Goal: Obtain resource: Obtain resource

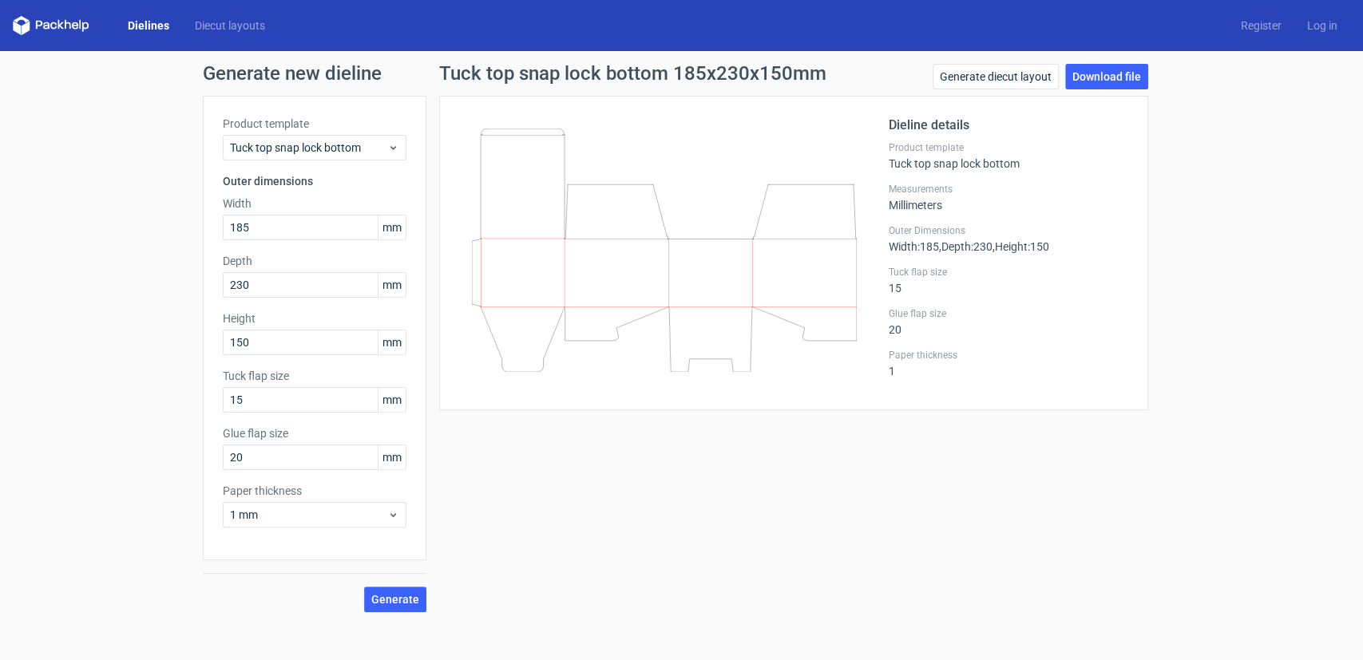
click at [153, 21] on link "Dielines" at bounding box center [148, 26] width 67 height 16
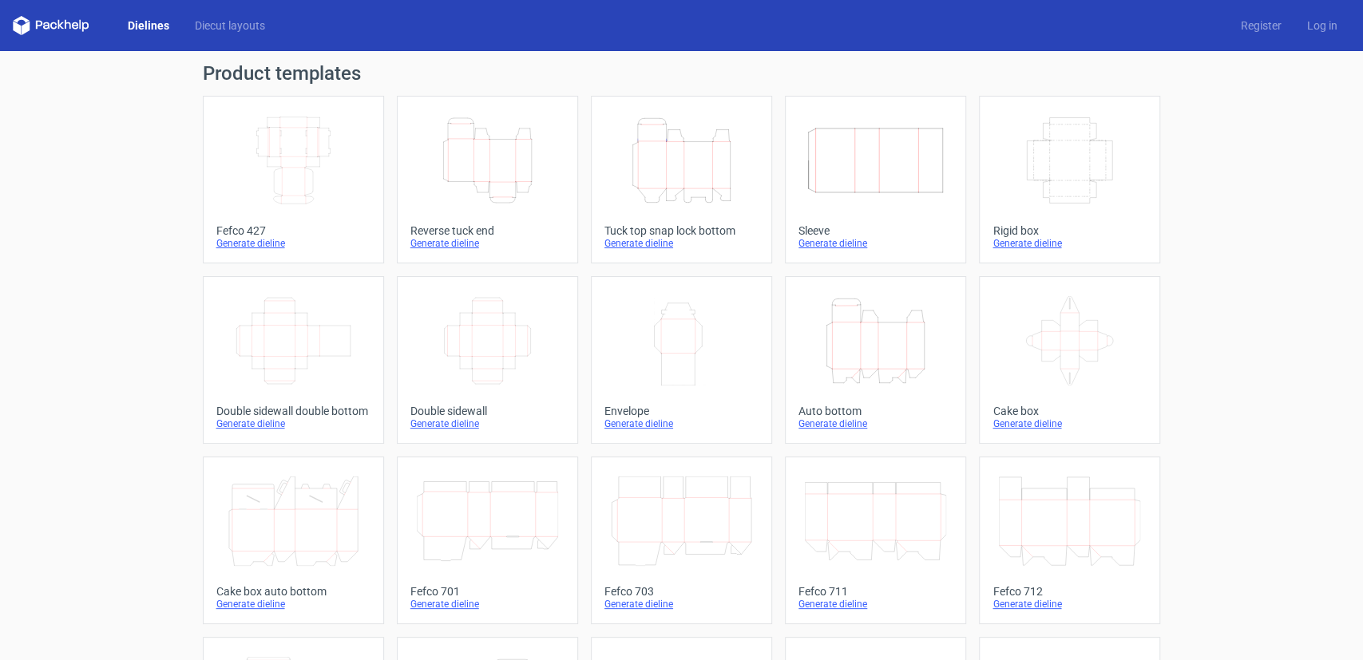
click at [1041, 244] on div "Generate dieline" at bounding box center [1070, 243] width 154 height 13
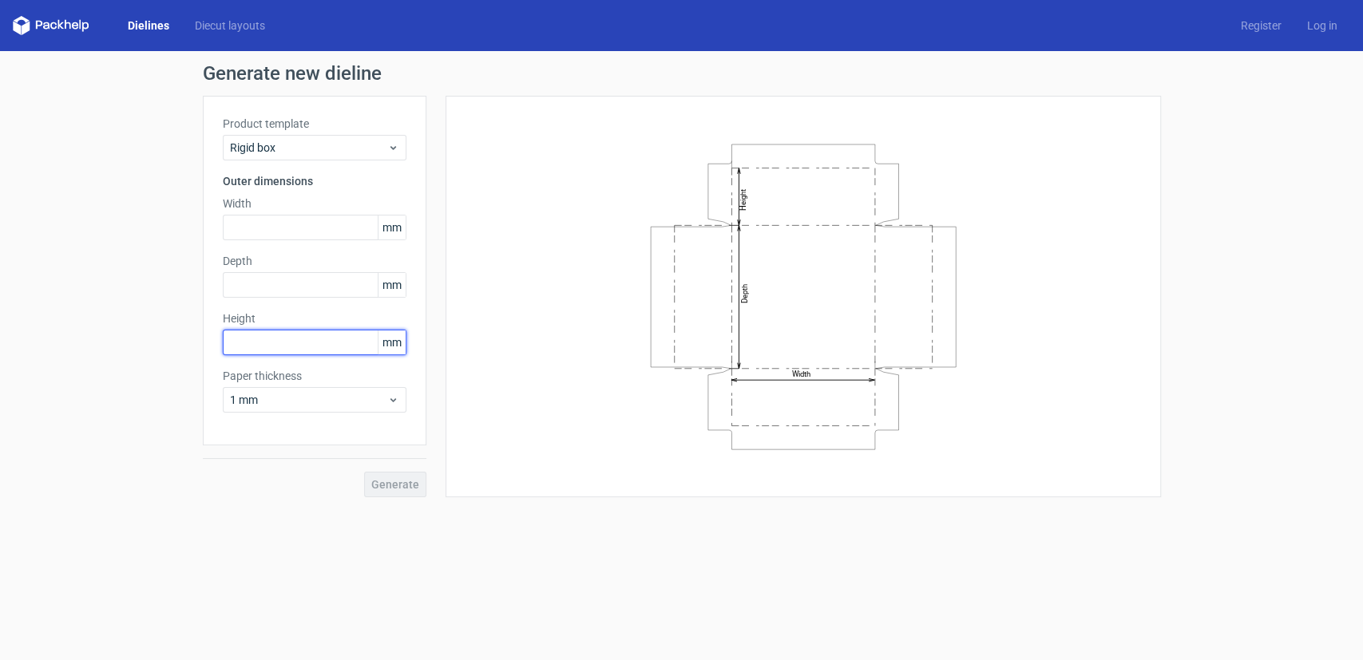
click at [331, 343] on input "text" at bounding box center [315, 343] width 184 height 26
type input "66"
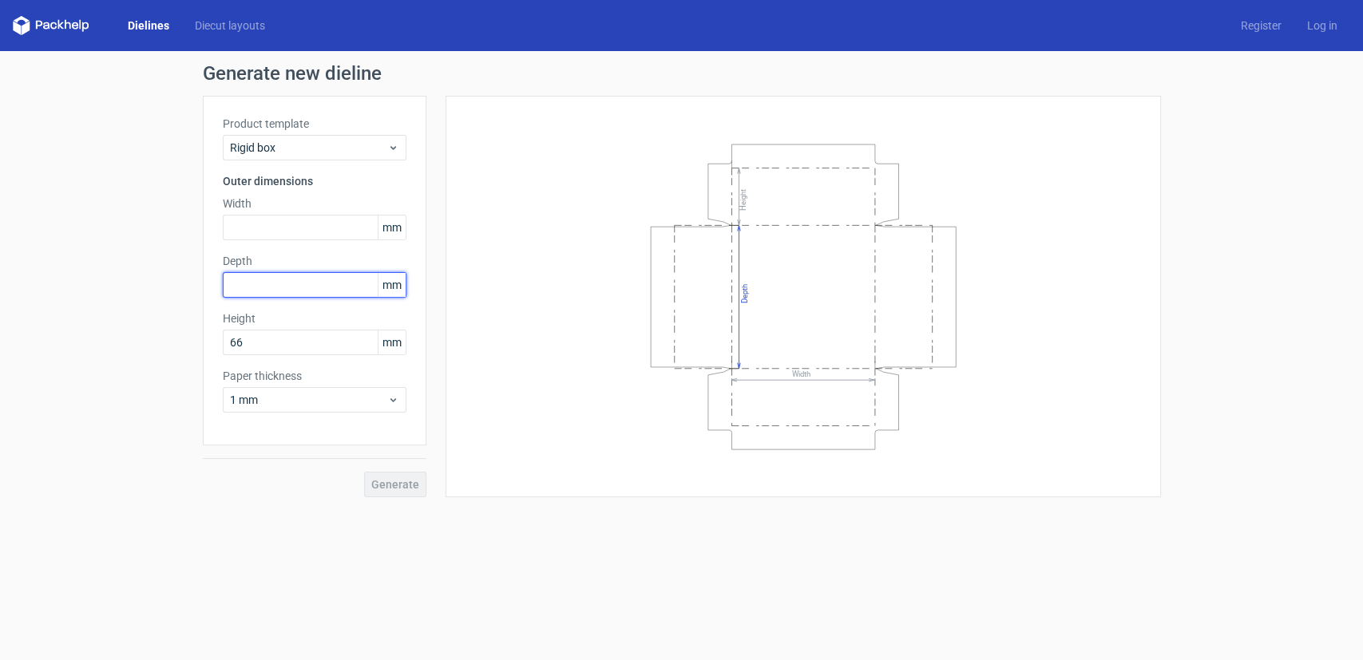
click at [273, 281] on input "text" at bounding box center [315, 285] width 184 height 26
type input "600"
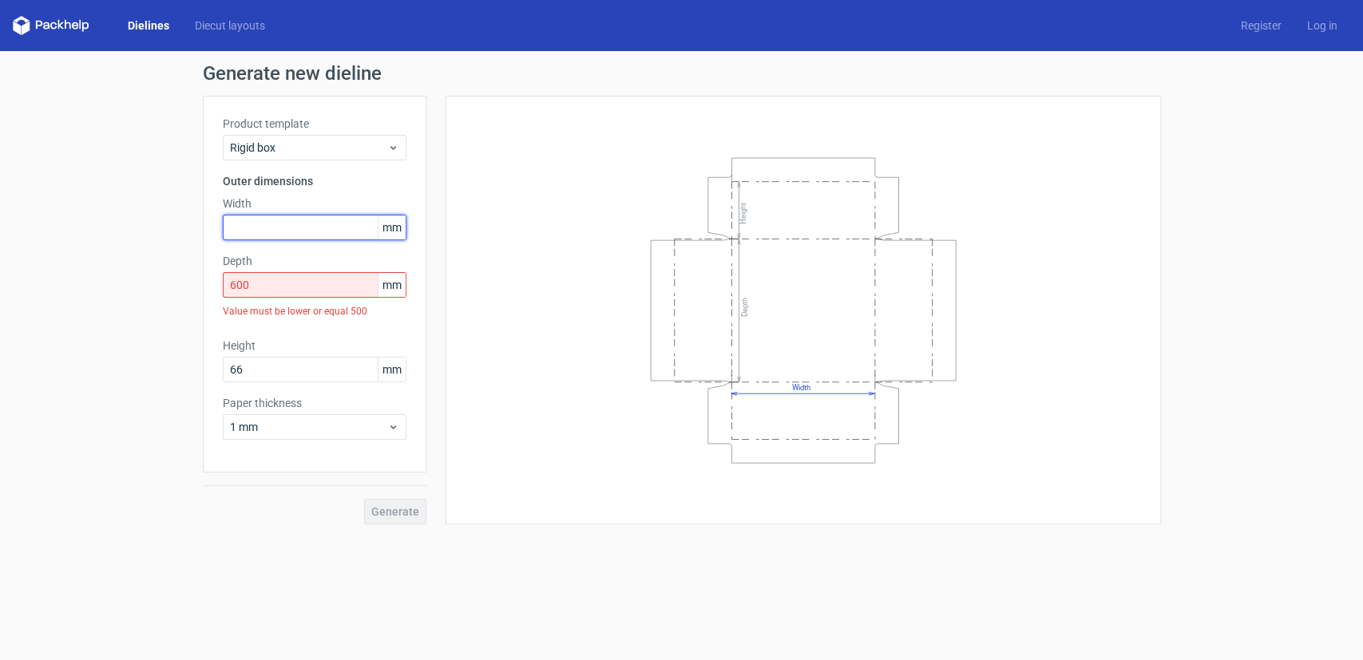
click at [283, 219] on input "text" at bounding box center [315, 228] width 184 height 26
click at [270, 284] on input "600" at bounding box center [315, 285] width 184 height 26
drag, startPoint x: 275, startPoint y: 224, endPoint x: 161, endPoint y: 225, distance: 113.4
click at [161, 225] on div "Generate new dieline Product template Rigid box Outer dimensions Width 460 mm D…" at bounding box center [681, 294] width 1363 height 486
type input "600"
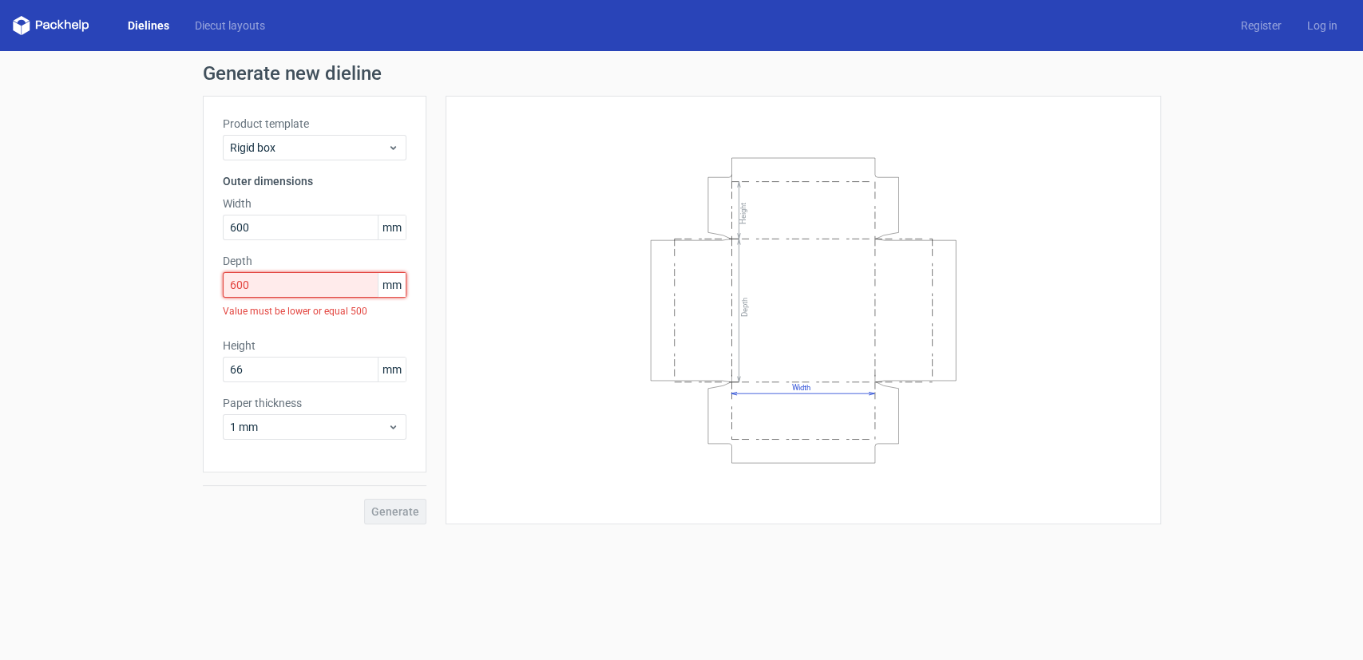
click at [269, 288] on div "Depth 600 mm Value must be lower or equal 500" at bounding box center [315, 289] width 184 height 72
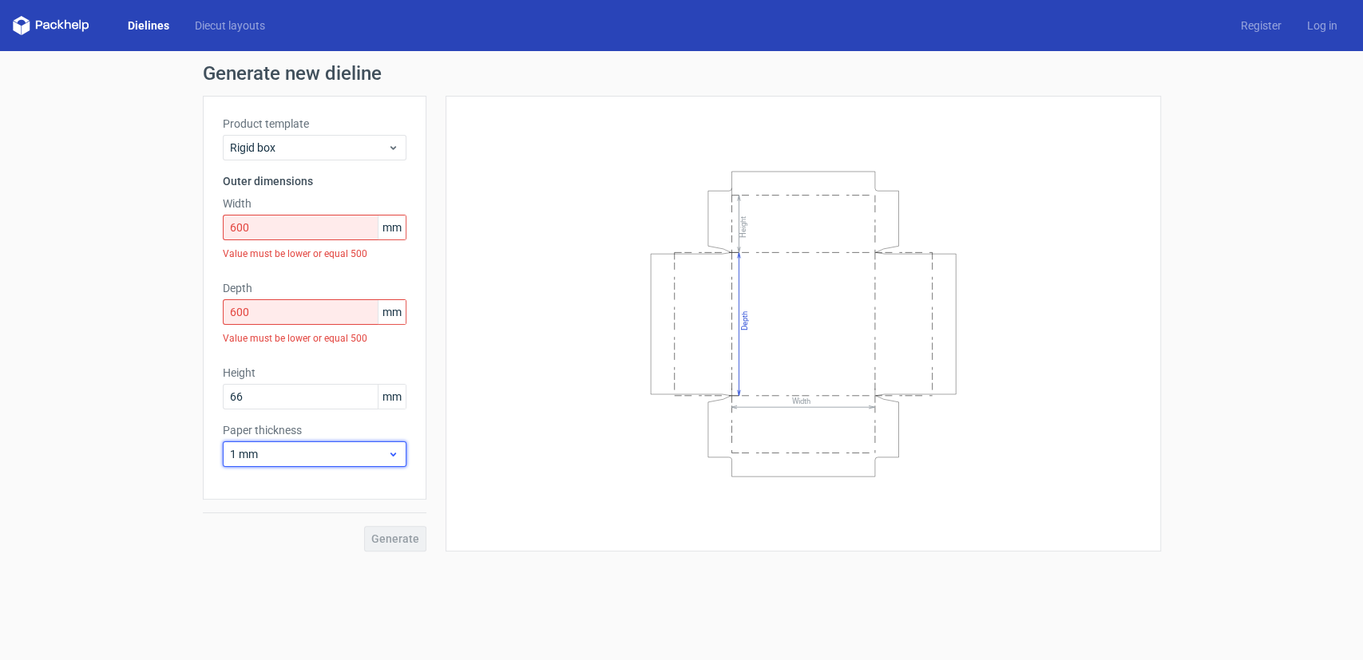
click at [295, 459] on span "1 mm" at bounding box center [308, 454] width 157 height 16
click at [121, 294] on div "Generate new dieline Product template Rigid box Outer dimensions Width 600 mm V…" at bounding box center [681, 307] width 1363 height 513
drag, startPoint x: 254, startPoint y: 394, endPoint x: 120, endPoint y: 382, distance: 134.6
click at [120, 382] on div "Generate new dieline Product template Rigid box Outer dimensions Width 600 mm V…" at bounding box center [681, 307] width 1363 height 513
type input "33"
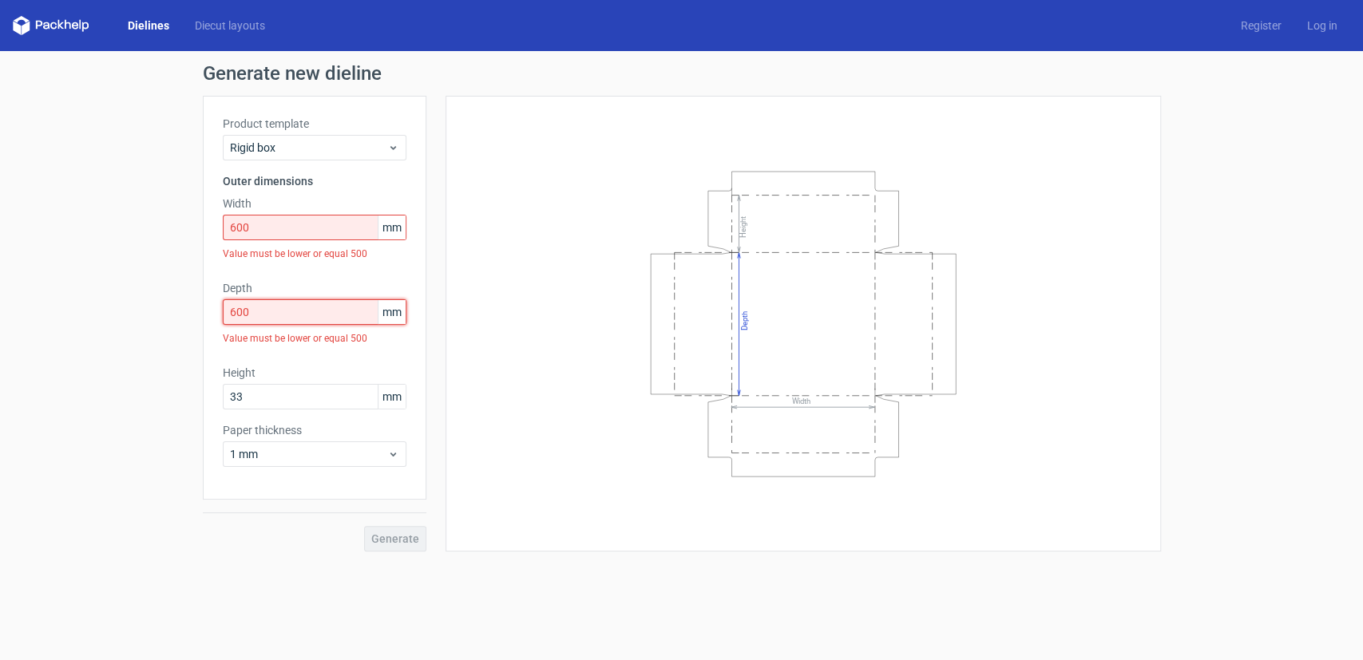
drag, startPoint x: 279, startPoint y: 311, endPoint x: 83, endPoint y: 303, distance: 196.6
click at [83, 303] on div "Generate new dieline Product template Rigid box Outer dimensions Width 600 mm V…" at bounding box center [681, 307] width 1363 height 513
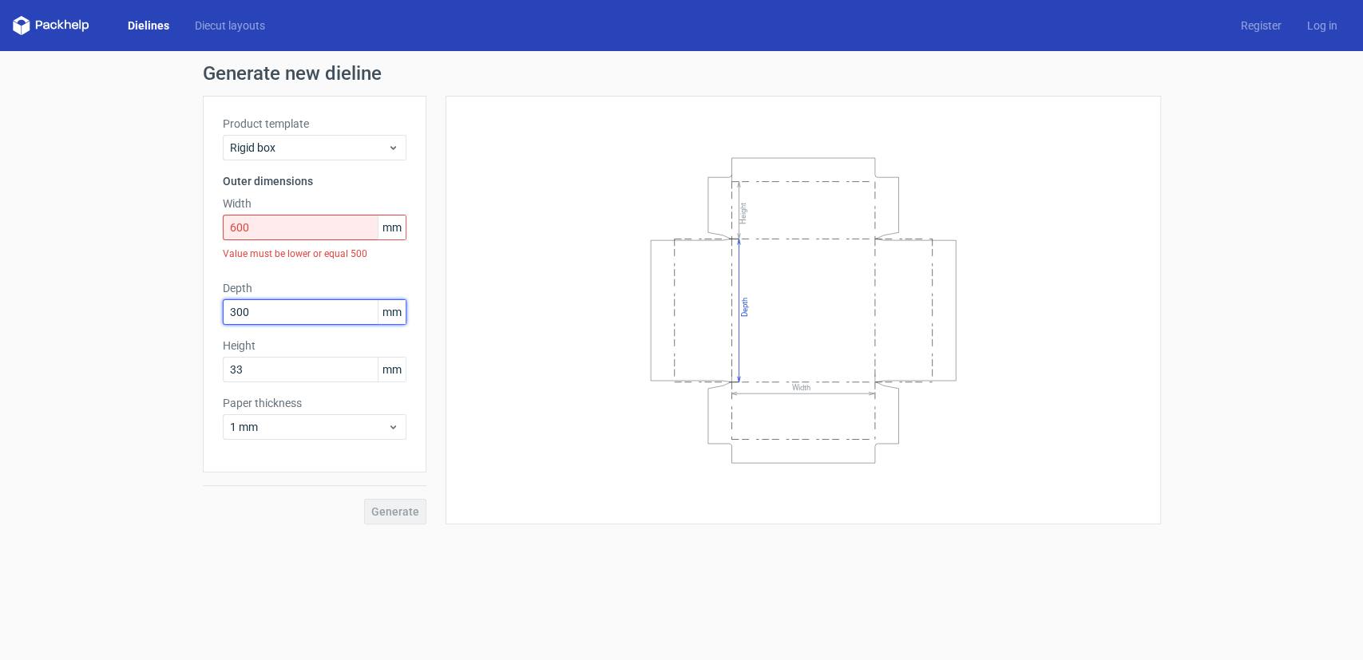
type input "300"
drag, startPoint x: 279, startPoint y: 226, endPoint x: 25, endPoint y: 227, distance: 254.7
click at [25, 227] on div "Generate new dieline Product template Rigid box Outer dimensions Width 600 mm V…" at bounding box center [681, 294] width 1363 height 486
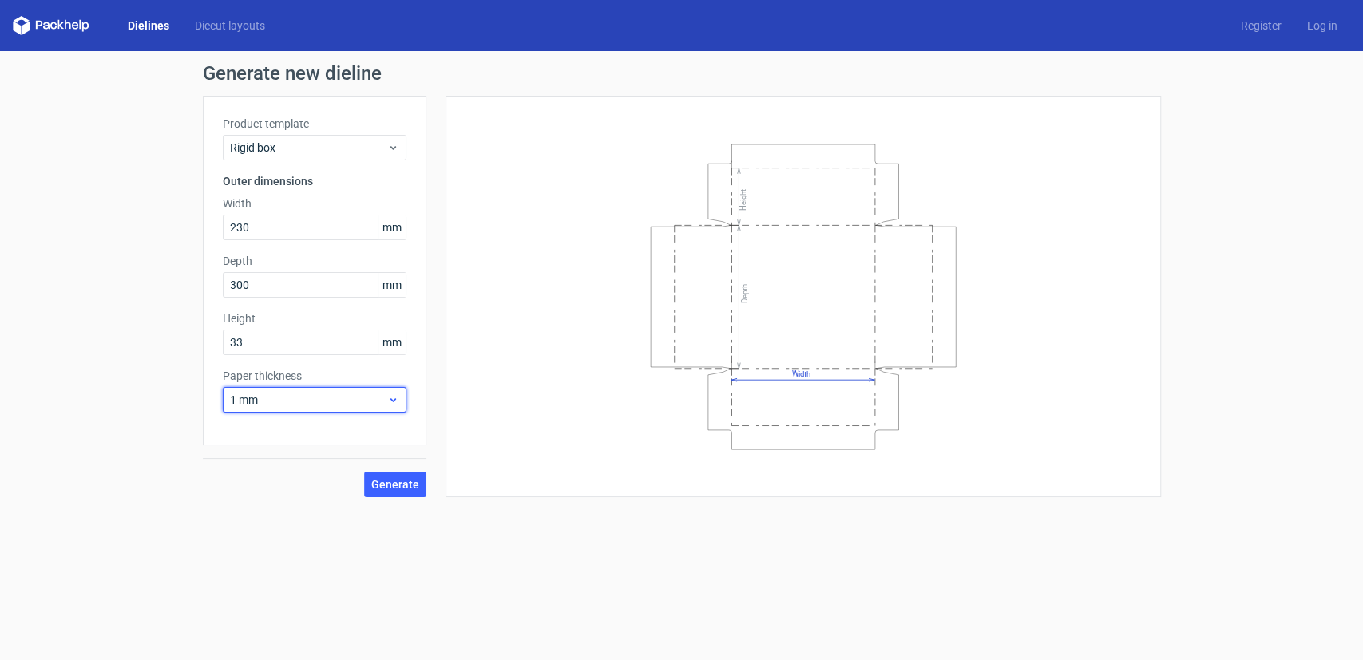
click at [279, 406] on span "1 mm" at bounding box center [308, 400] width 157 height 16
click at [121, 424] on div "Generate new dieline Product template Rigid box Outer dimensions Width 230 mm D…" at bounding box center [681, 280] width 1363 height 459
click at [385, 485] on span "Generate" at bounding box center [395, 484] width 48 height 11
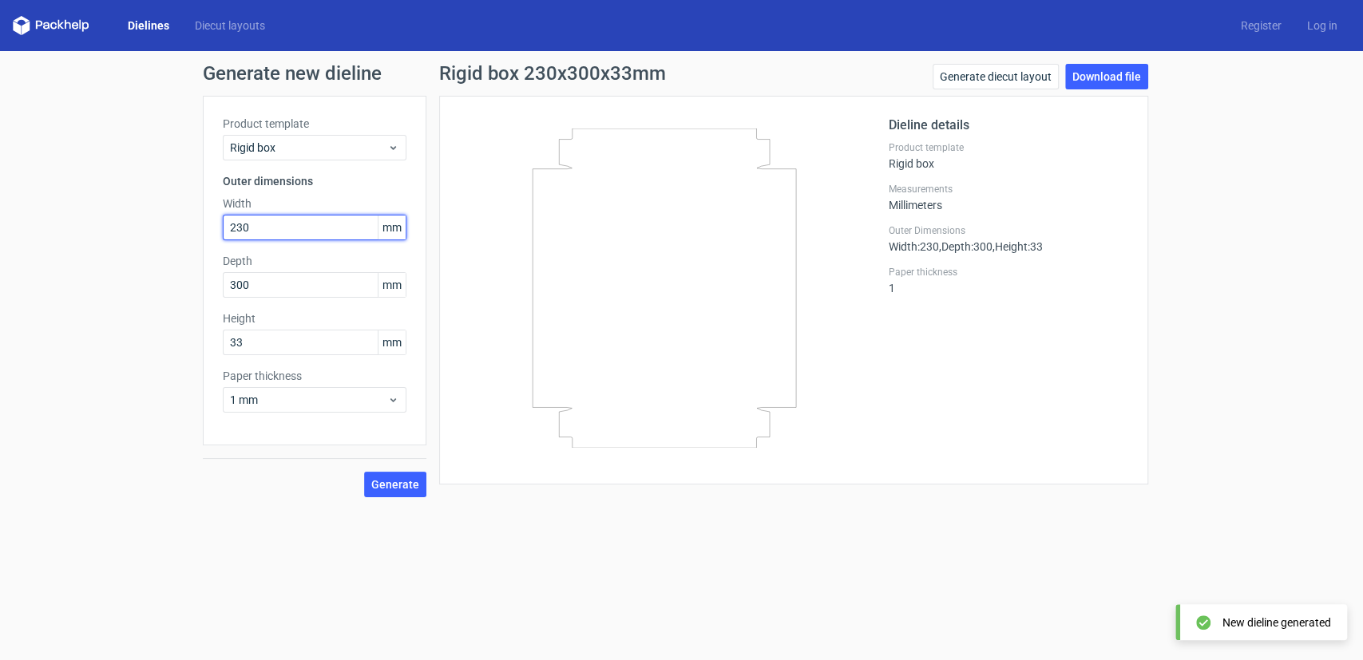
drag, startPoint x: 303, startPoint y: 230, endPoint x: 140, endPoint y: 230, distance: 163.7
click at [140, 230] on div "Generate new dieline Product template Rigid box Outer dimensions Width 230 mm D…" at bounding box center [681, 280] width 1363 height 459
type input "300"
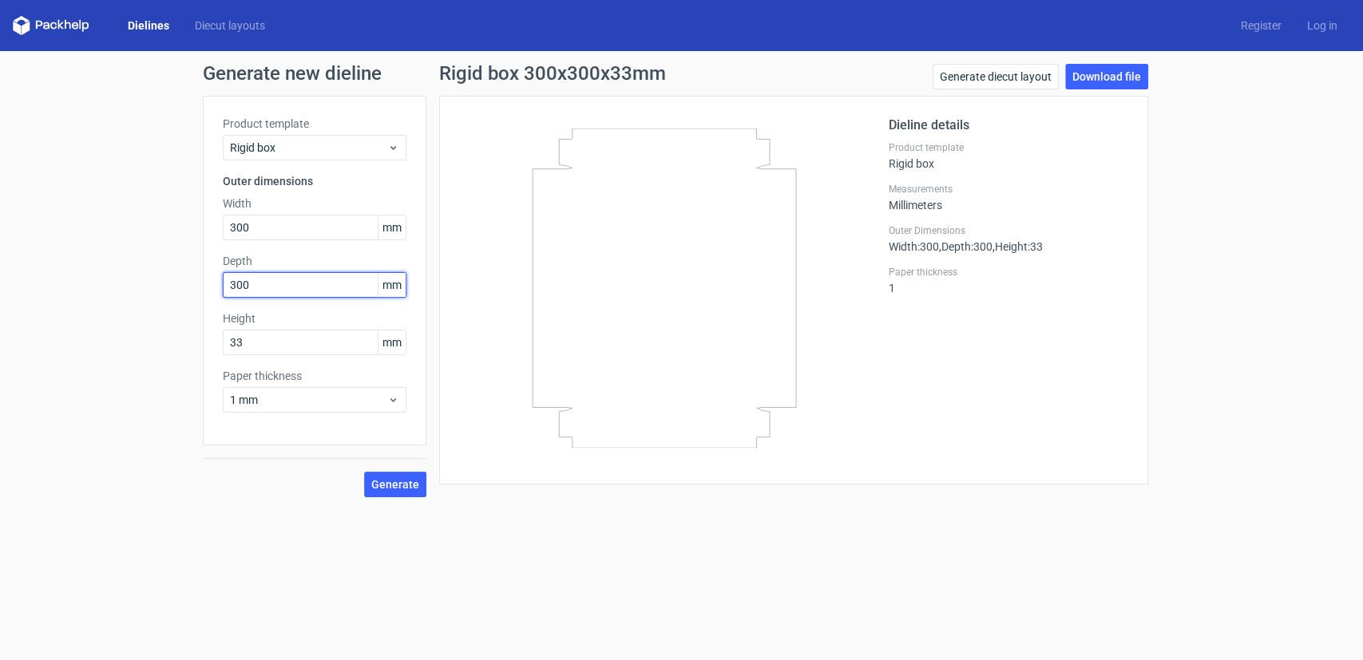
drag, startPoint x: 267, startPoint y: 286, endPoint x: 113, endPoint y: 265, distance: 156.3
click at [113, 265] on div "Generate new dieline Product template Rigid box Outer dimensions Width 300 mm D…" at bounding box center [681, 280] width 1363 height 459
type input "230"
click at [396, 484] on span "Generate" at bounding box center [395, 484] width 48 height 11
click at [1094, 85] on link "Download file" at bounding box center [1106, 77] width 83 height 26
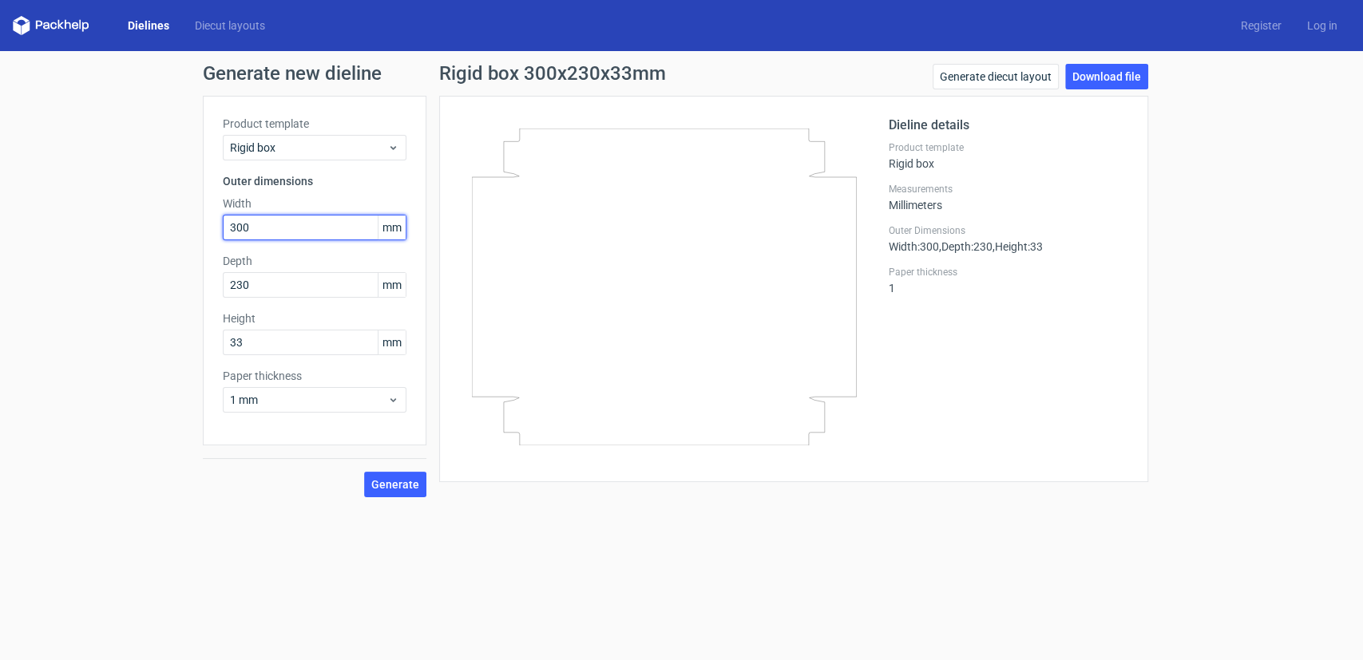
click at [279, 228] on input "300" at bounding box center [315, 228] width 184 height 26
type input "30"
click at [274, 286] on input "230" at bounding box center [315, 285] width 184 height 26
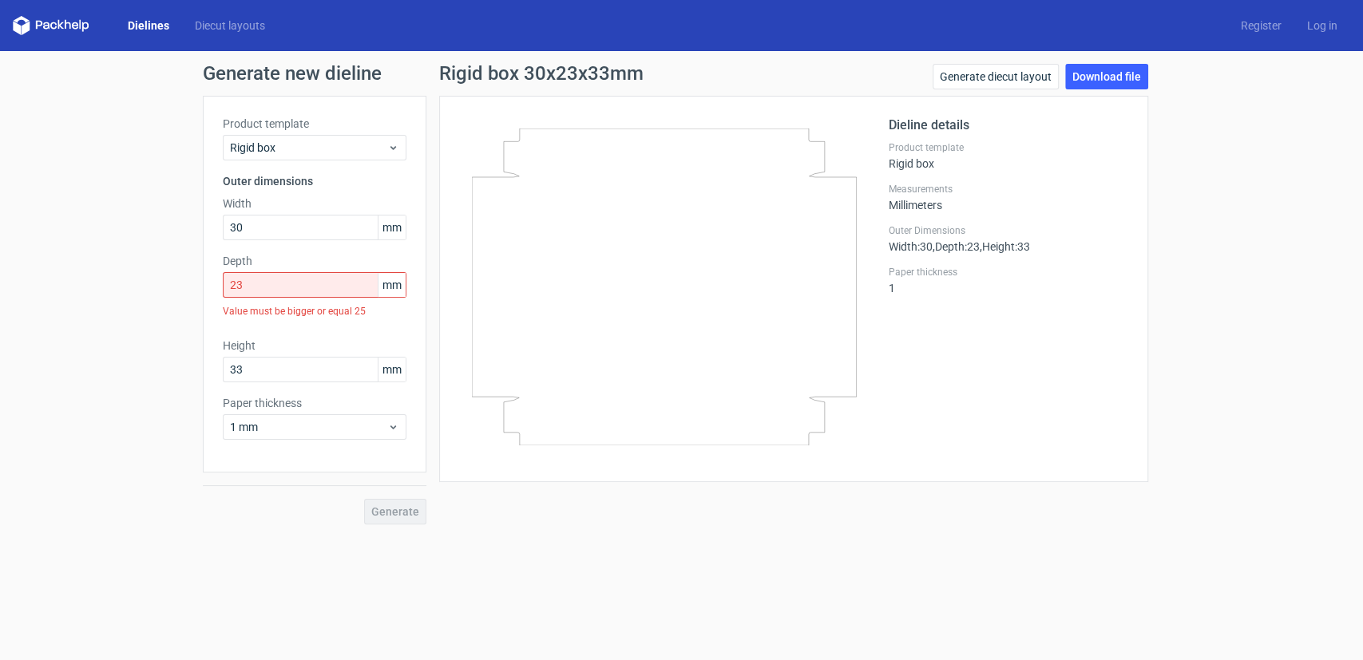
click at [391, 489] on div "Generate" at bounding box center [315, 499] width 224 height 52
drag, startPoint x: 305, startPoint y: 281, endPoint x: 176, endPoint y: 281, distance: 129.4
click at [176, 281] on div "Generate new dieline Product template Rigid box Outer dimensions Width 30 mm De…" at bounding box center [681, 294] width 1363 height 486
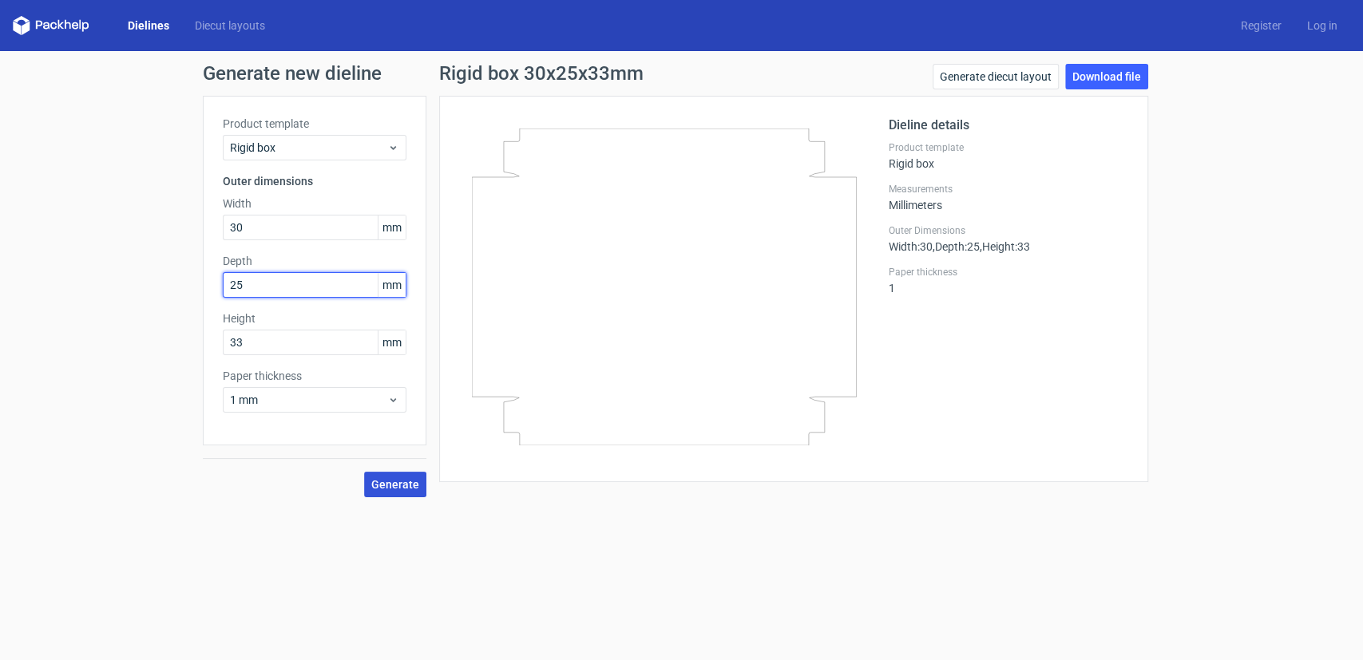
type input "25"
click at [401, 479] on span "Generate" at bounding box center [395, 484] width 48 height 11
click at [157, 26] on link "Dielines" at bounding box center [148, 26] width 67 height 16
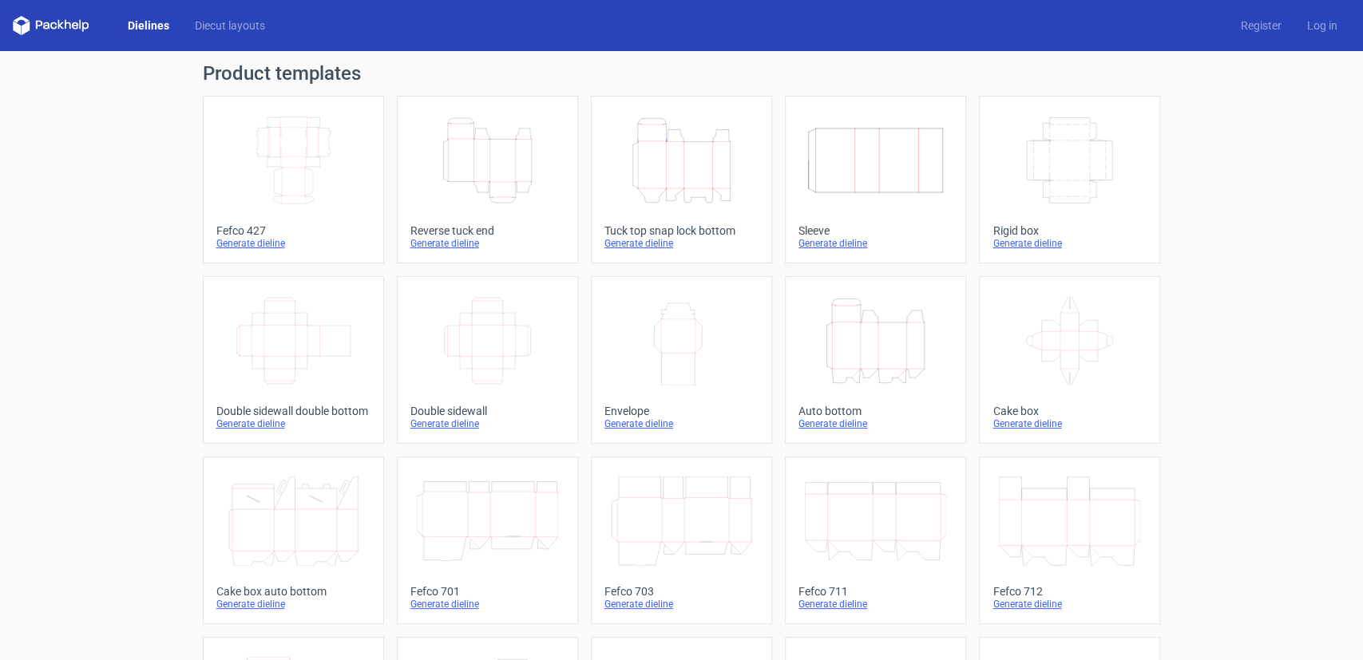
click at [1076, 172] on icon "Width Depth Height" at bounding box center [1069, 160] width 141 height 89
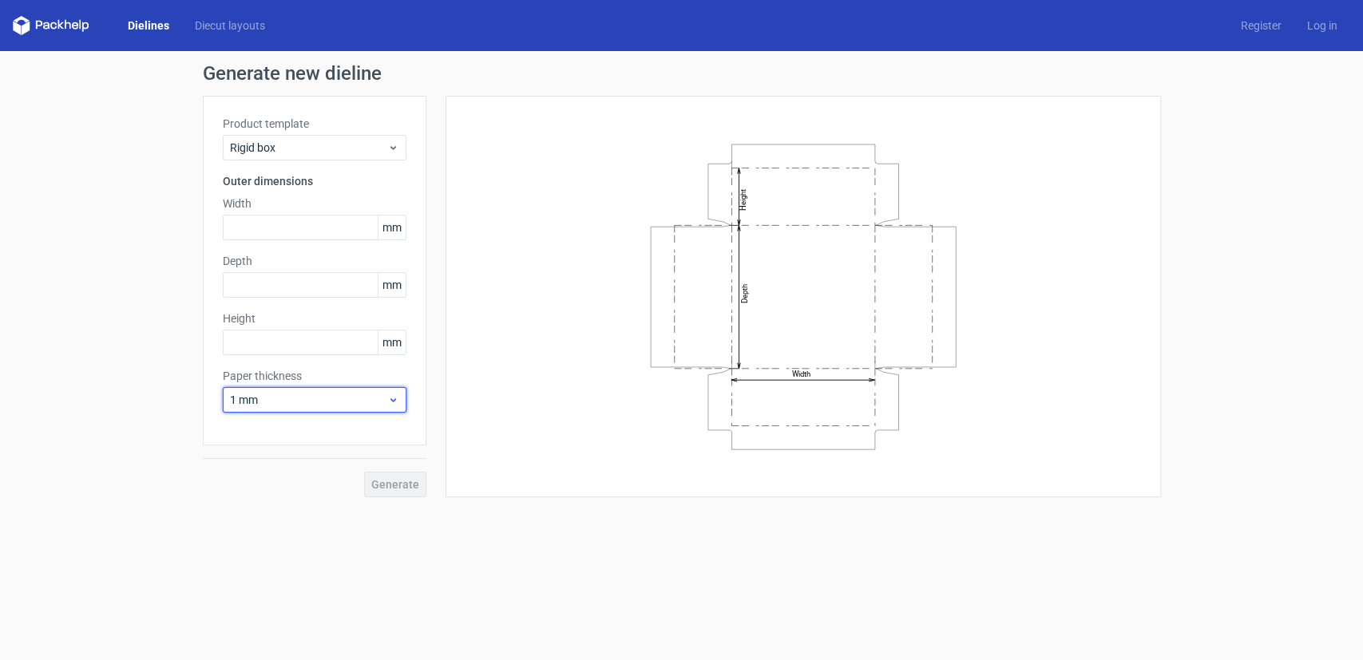
click at [343, 404] on span "1 mm" at bounding box center [308, 400] width 157 height 16
click at [318, 431] on div "0.4 mm" at bounding box center [314, 435] width 172 height 26
click at [289, 230] on input "text" at bounding box center [315, 228] width 184 height 26
click at [1040, 314] on icon "Width Depth Height" at bounding box center [803, 296] width 479 height 319
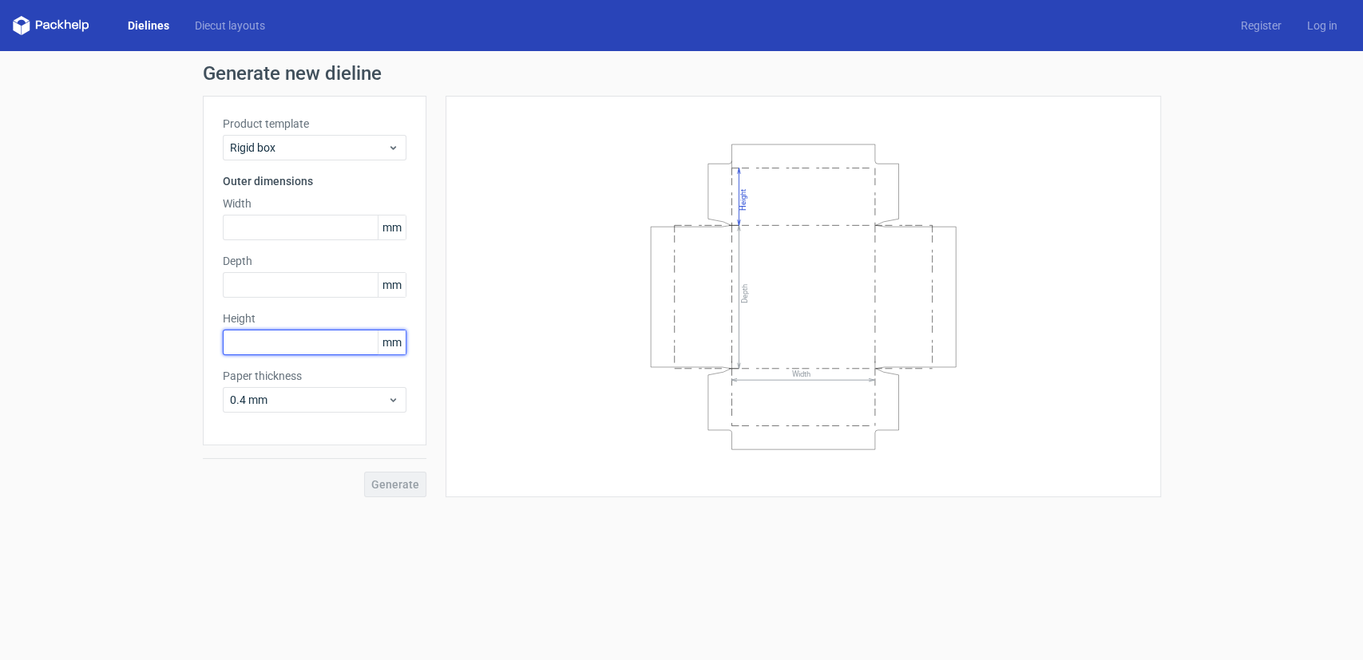
click at [271, 330] on input "text" at bounding box center [315, 343] width 184 height 26
click at [71, 246] on div "Generate new dieline Product template Rigid box Outer dimensions Width mm Depth…" at bounding box center [681, 280] width 1363 height 459
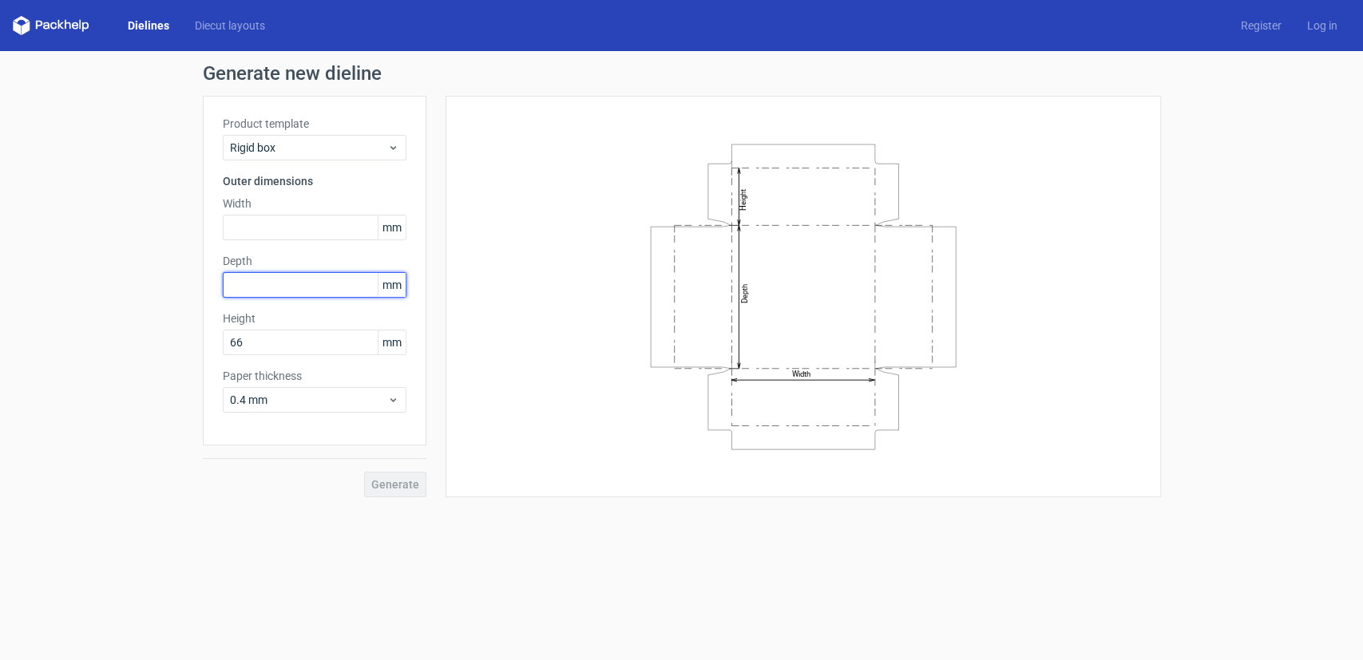
click at [267, 278] on input "text" at bounding box center [315, 285] width 184 height 26
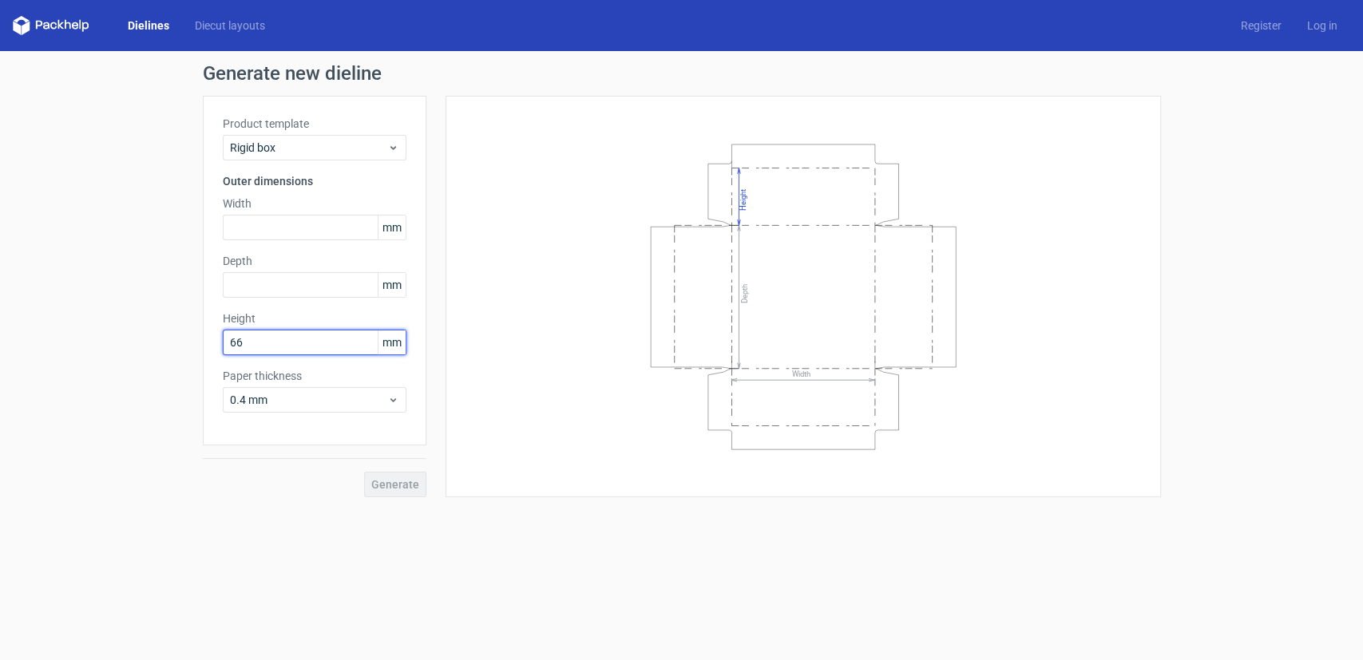
drag, startPoint x: 244, startPoint y: 340, endPoint x: 201, endPoint y: 342, distance: 43.1
click at [201, 342] on div "Generate new dieline Product template Rigid box Outer dimensions Width mm Depth…" at bounding box center [681, 280] width 1363 height 459
type input "33"
click at [277, 279] on input "text" at bounding box center [315, 285] width 184 height 26
type input "300"
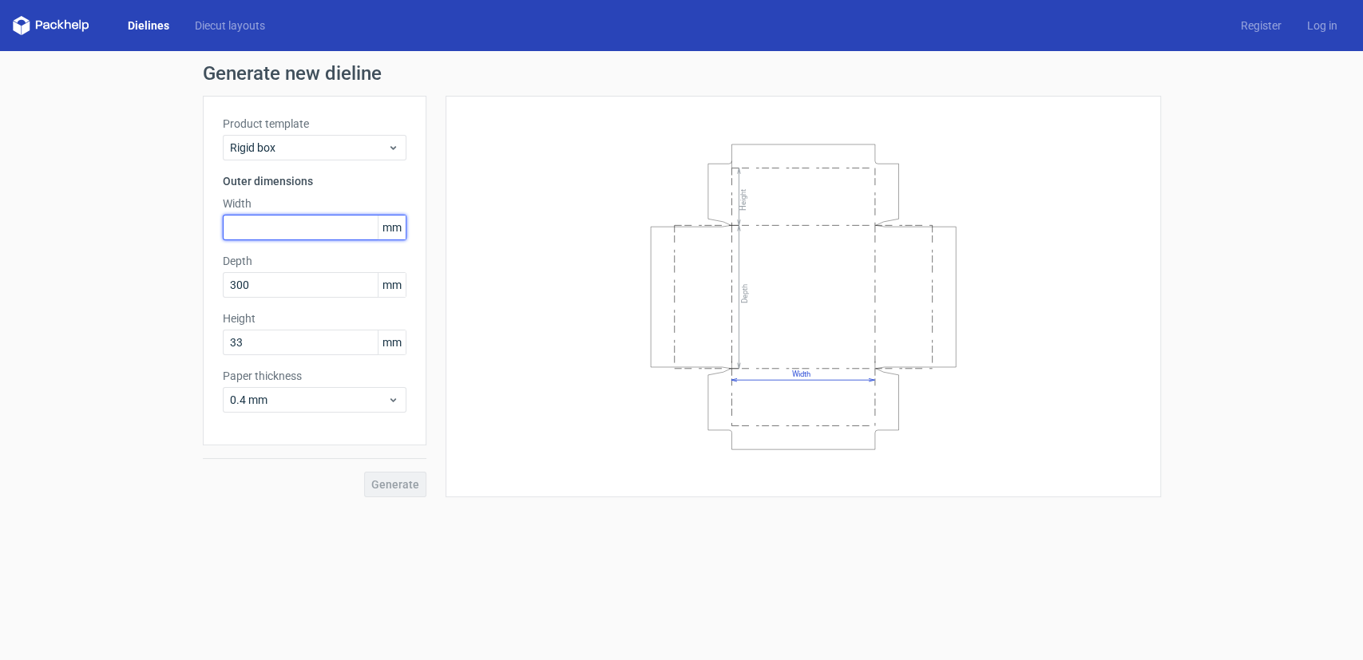
click at [276, 227] on input "text" at bounding box center [315, 228] width 184 height 26
click at [388, 481] on span "Generate" at bounding box center [395, 484] width 48 height 11
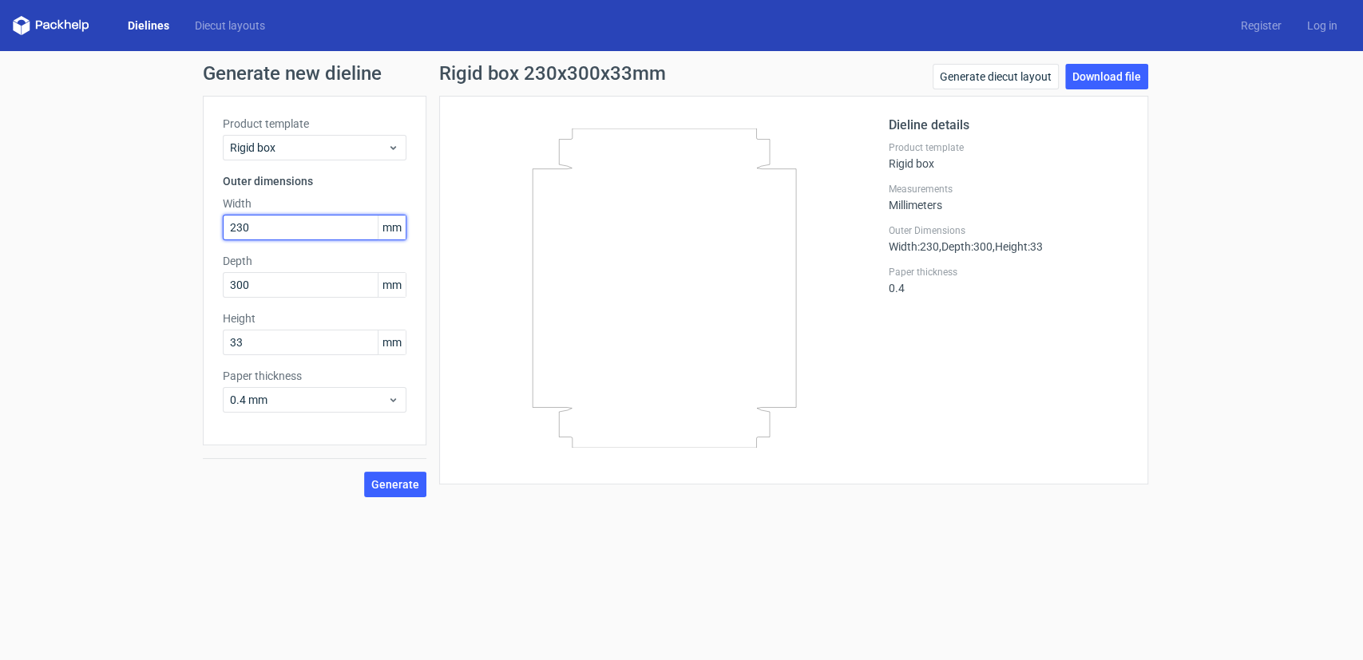
drag, startPoint x: 283, startPoint y: 226, endPoint x: 152, endPoint y: 227, distance: 131.0
click at [152, 227] on div "Generate new dieline Product template Rigid box Outer dimensions Width 230 mm D…" at bounding box center [681, 280] width 1363 height 459
type input "100"
drag, startPoint x: 243, startPoint y: 288, endPoint x: 164, endPoint y: 291, distance: 78.3
click at [164, 291] on div "Generate new dieline Product template Rigid box Outer dimensions Width 100 mm D…" at bounding box center [681, 280] width 1363 height 459
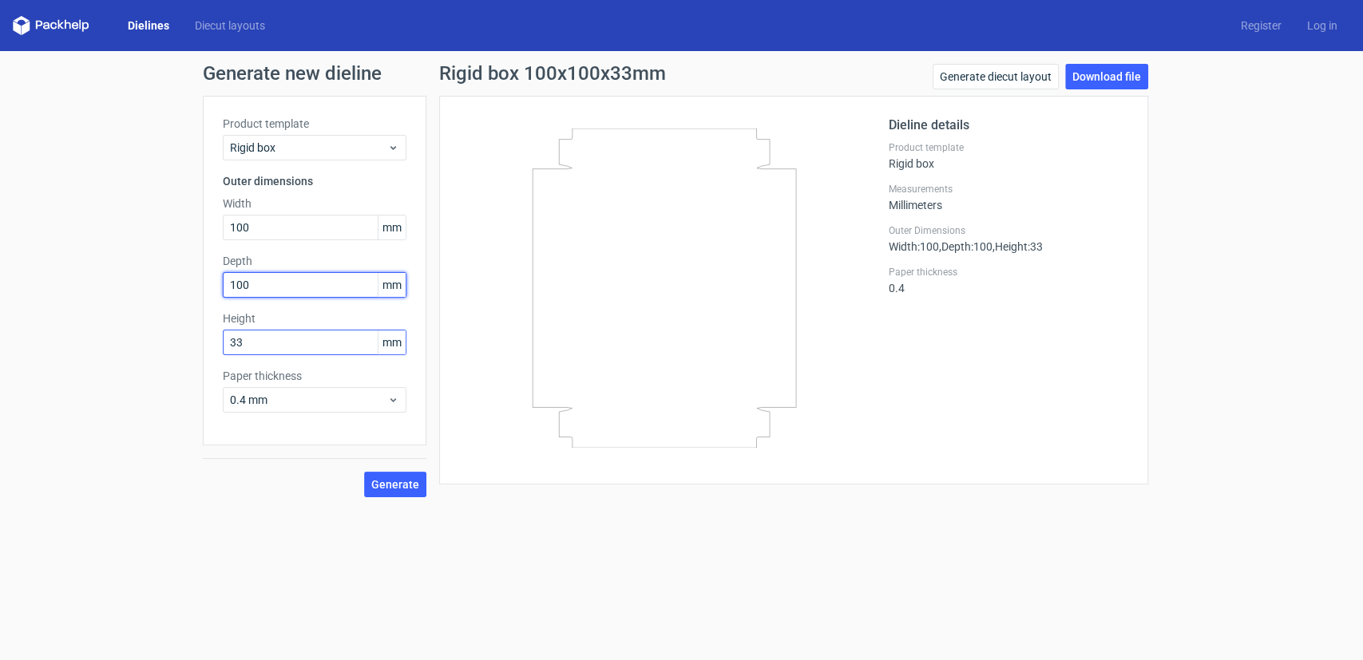
type input "100"
click at [180, 346] on div "Generate new dieline Product template Rigid box Outer dimensions Width 100 mm D…" at bounding box center [681, 280] width 1363 height 459
type input "100"
click at [380, 484] on span "Generate" at bounding box center [395, 484] width 48 height 11
click at [319, 150] on span "Rigid box" at bounding box center [308, 148] width 157 height 16
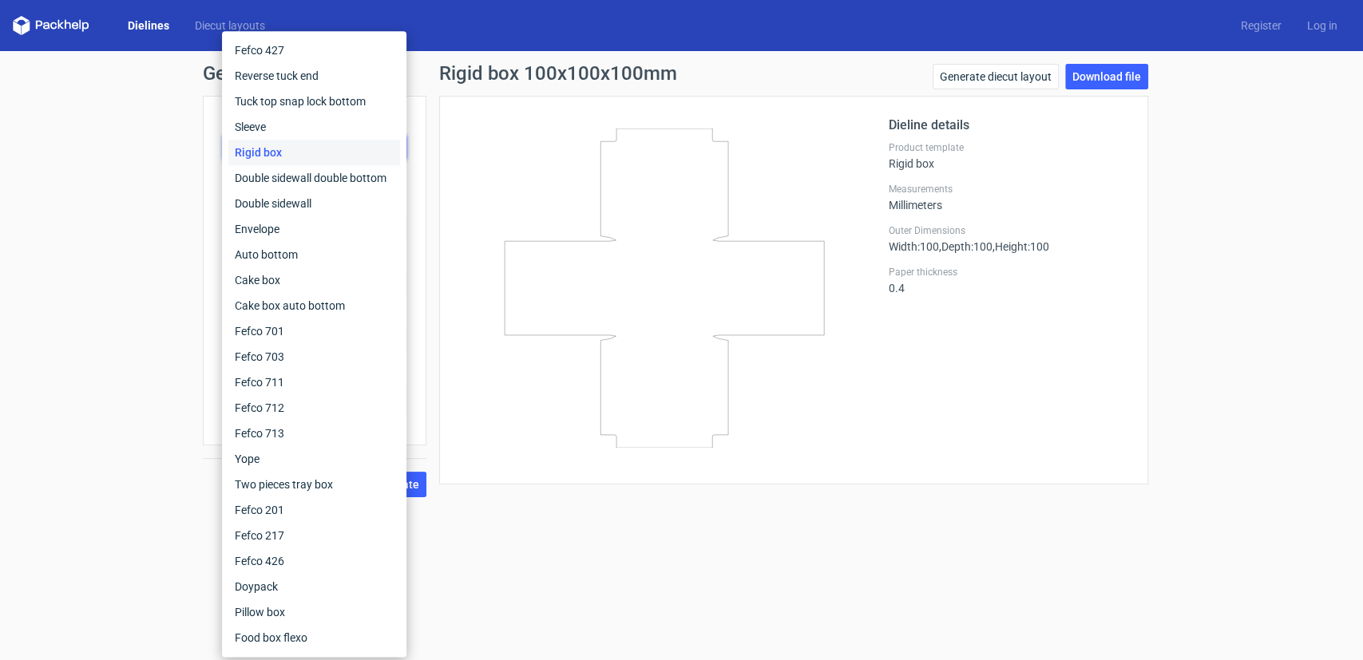
click at [137, 99] on div "Generate new dieline Product template Rigid box Outer dimensions Width 100 mm D…" at bounding box center [681, 280] width 1363 height 459
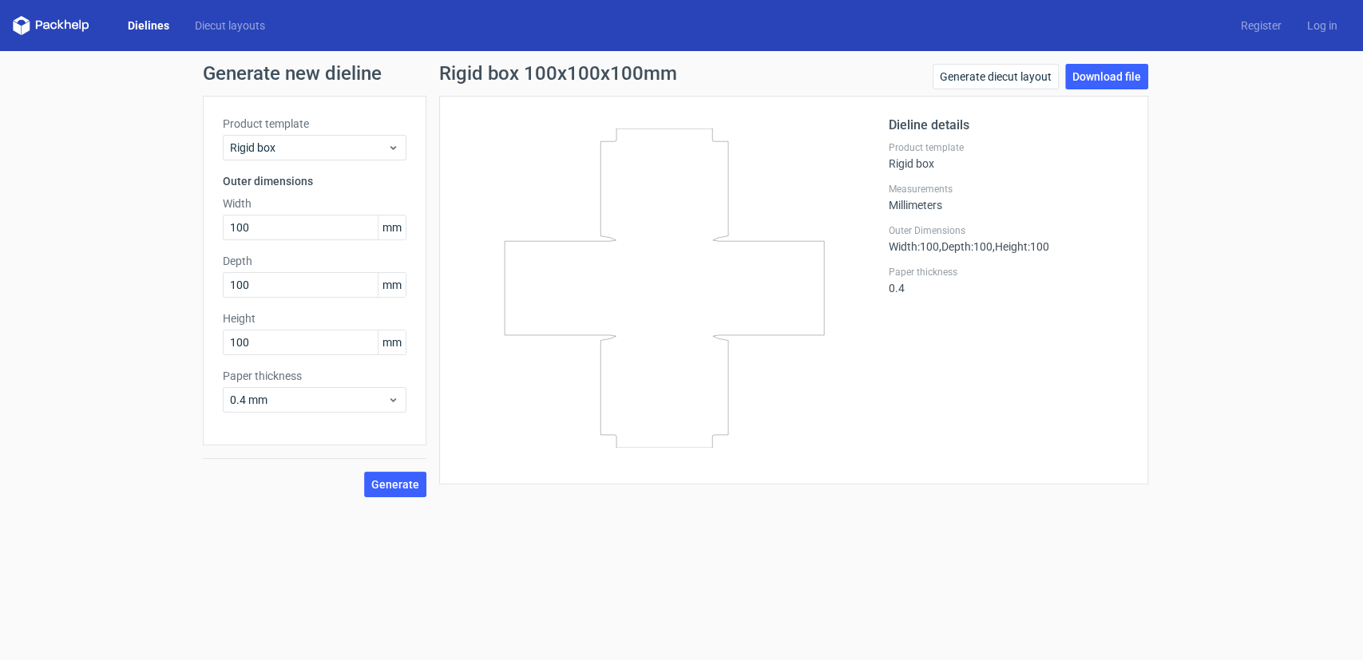
click at [145, 24] on link "Dielines" at bounding box center [148, 26] width 67 height 16
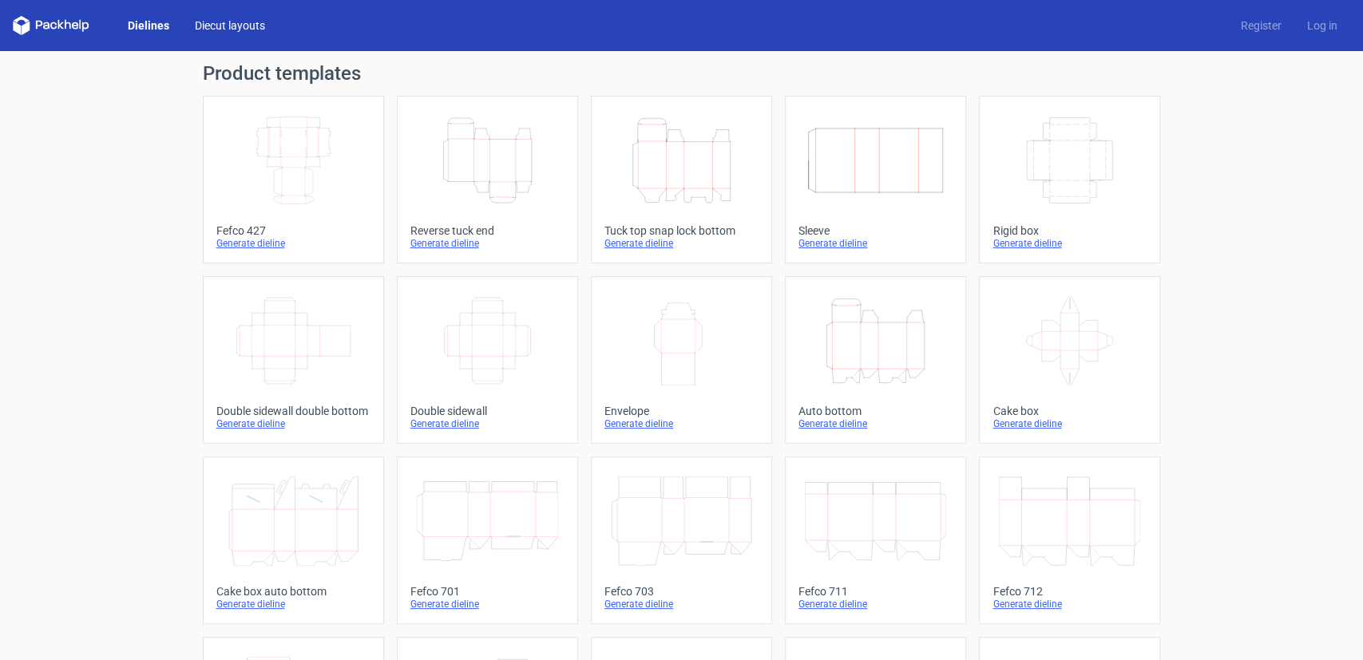
click at [220, 24] on link "Diecut layouts" at bounding box center [230, 26] width 96 height 16
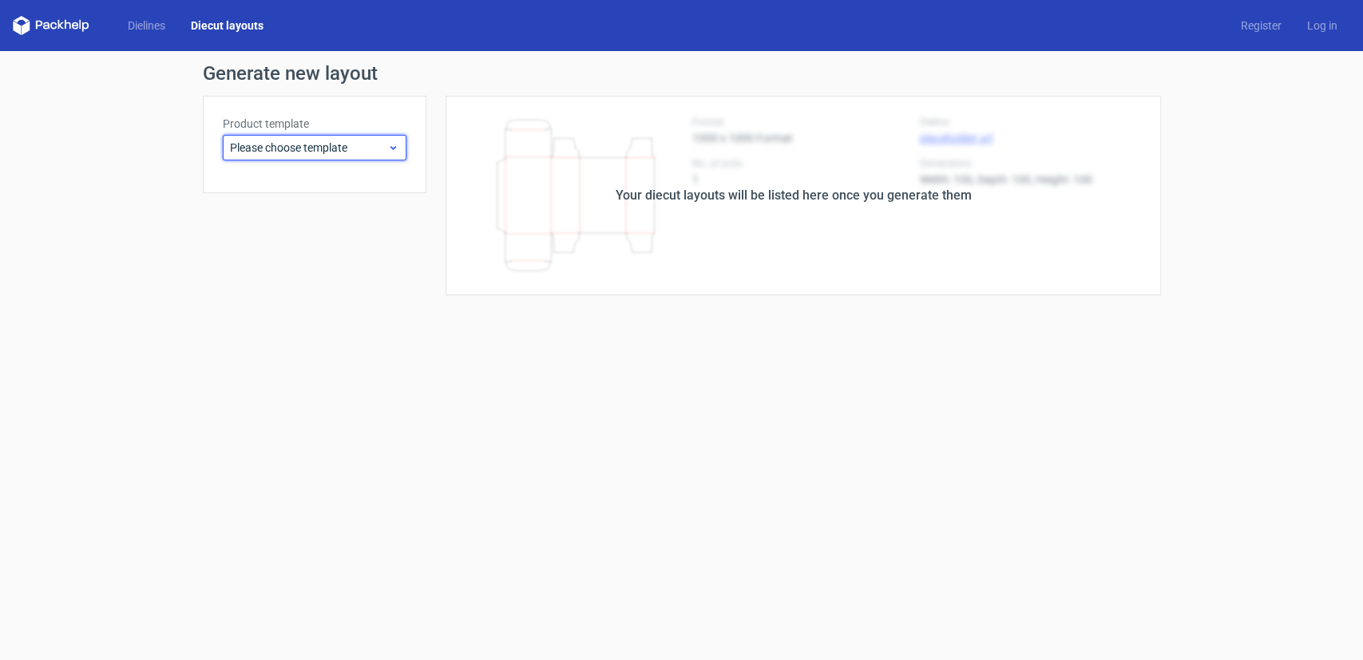
click at [351, 145] on span "Please choose template" at bounding box center [308, 148] width 157 height 16
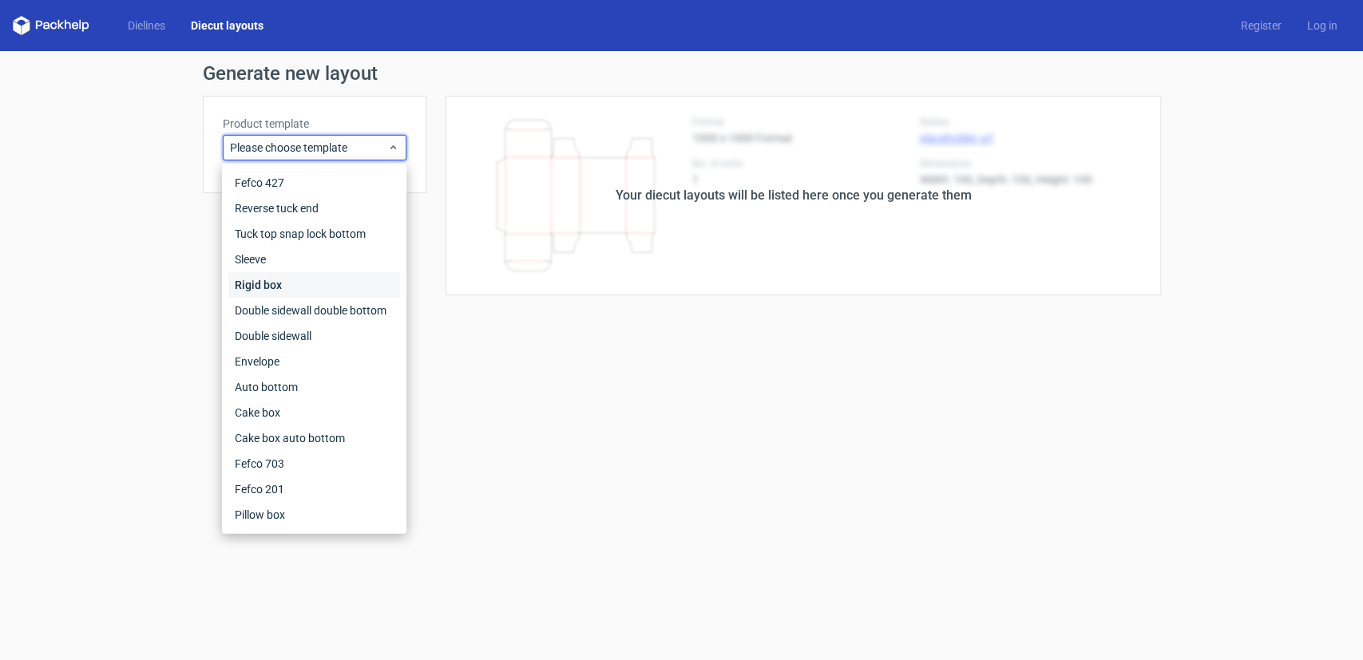
click at [284, 287] on div "Rigid box" at bounding box center [314, 285] width 172 height 26
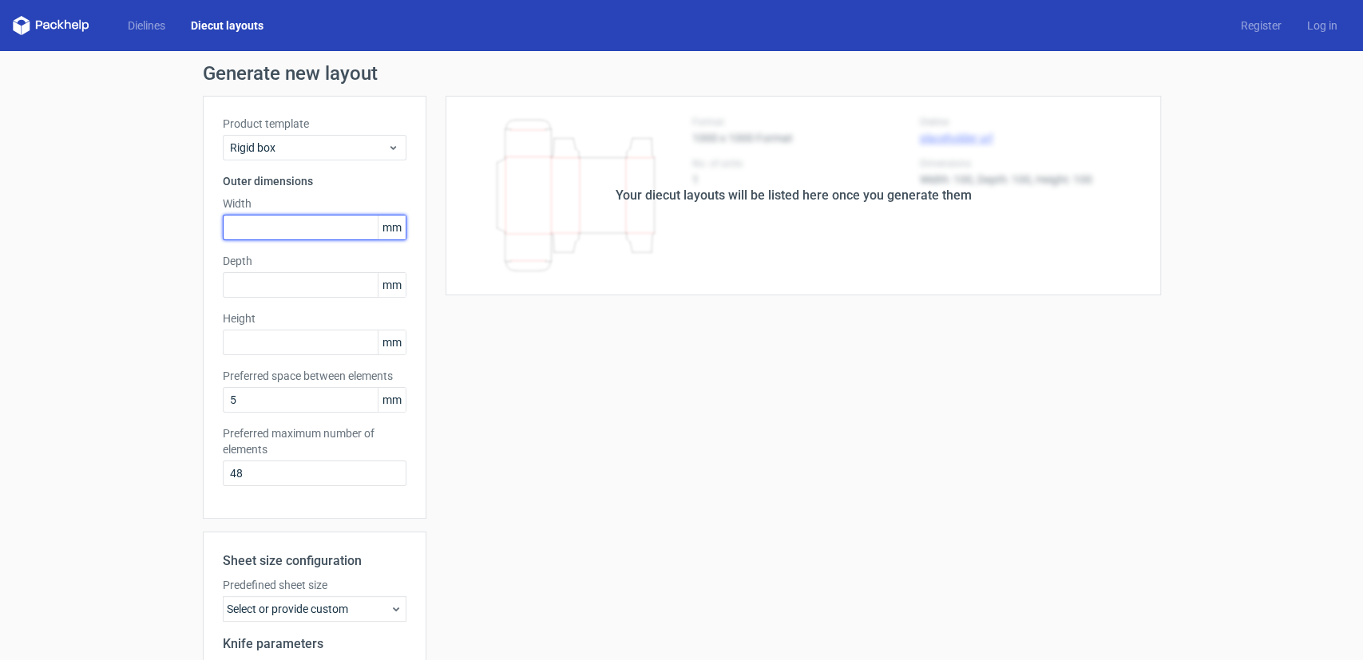
click at [307, 223] on input "text" at bounding box center [315, 228] width 184 height 26
click at [268, 344] on input "text" at bounding box center [315, 343] width 184 height 26
type input "66"
click at [281, 283] on input "text" at bounding box center [315, 285] width 184 height 26
click at [270, 226] on input "text" at bounding box center [315, 228] width 184 height 26
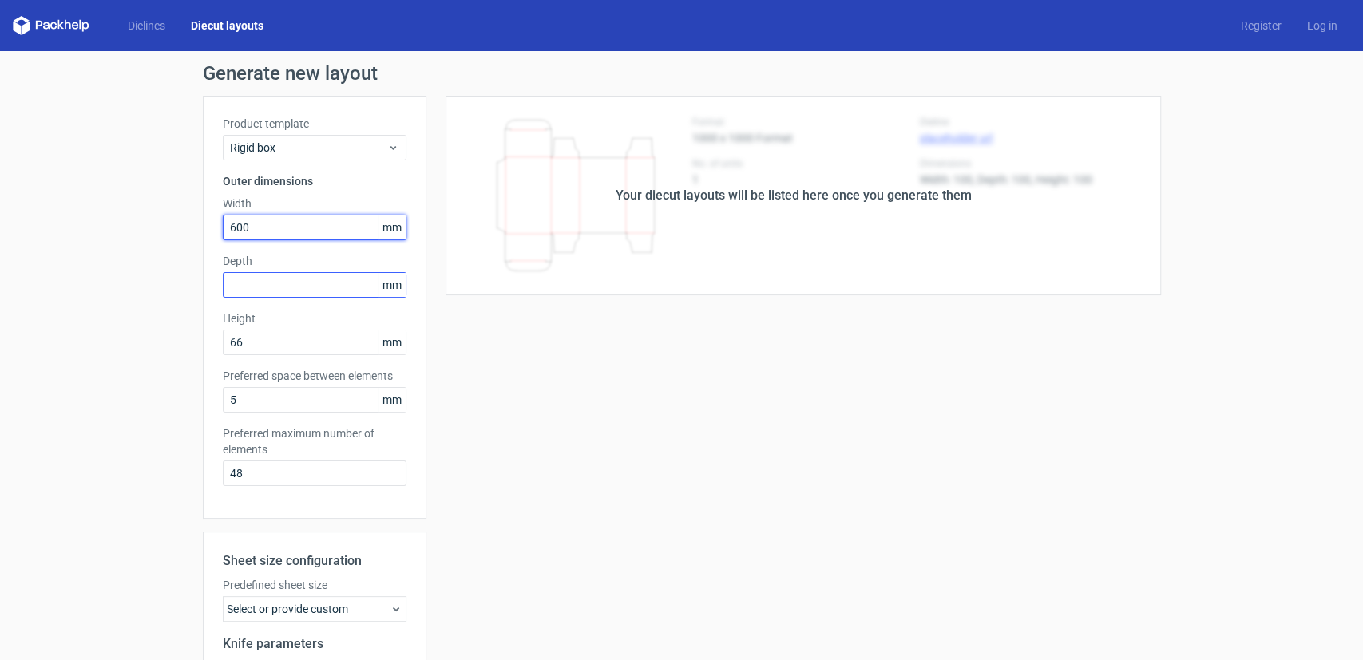
type input "600"
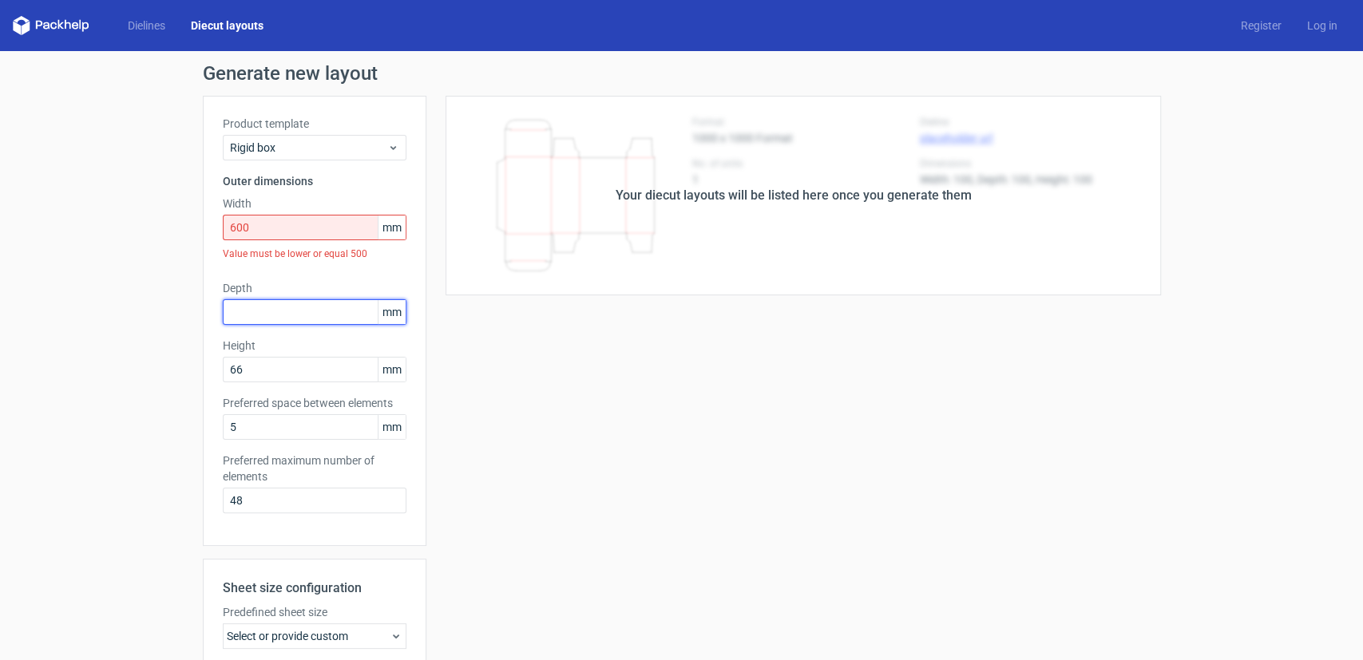
click at [282, 284] on div "Depth mm" at bounding box center [315, 302] width 184 height 45
drag, startPoint x: 251, startPoint y: 370, endPoint x: 192, endPoint y: 366, distance: 59.3
click at [192, 366] on div "Generate new layout Product template Rigid box Outer dimensions Width 600 mm Va…" at bounding box center [681, 469] width 1363 height 836
type input "33"
drag, startPoint x: 267, startPoint y: 223, endPoint x: 156, endPoint y: 222, distance: 111.0
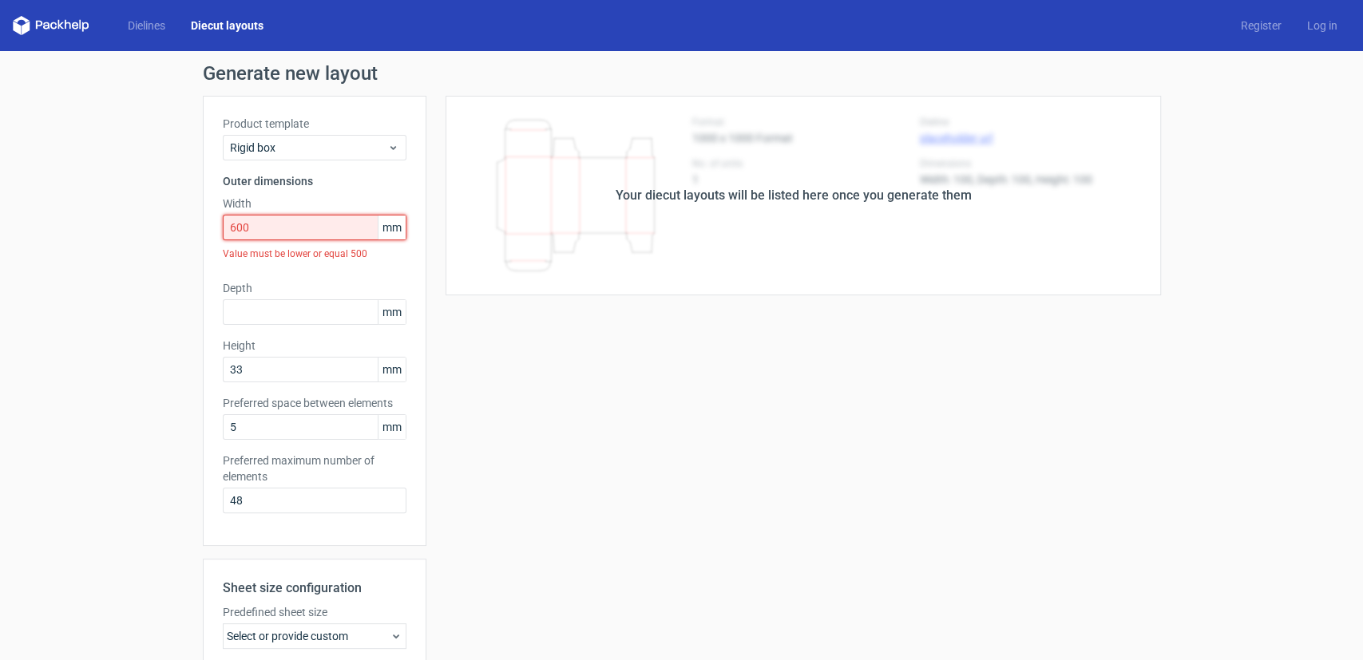
click at [156, 222] on div "Generate new layout Product template Rigid box Outer dimensions Width 600 mm Va…" at bounding box center [681, 469] width 1363 height 836
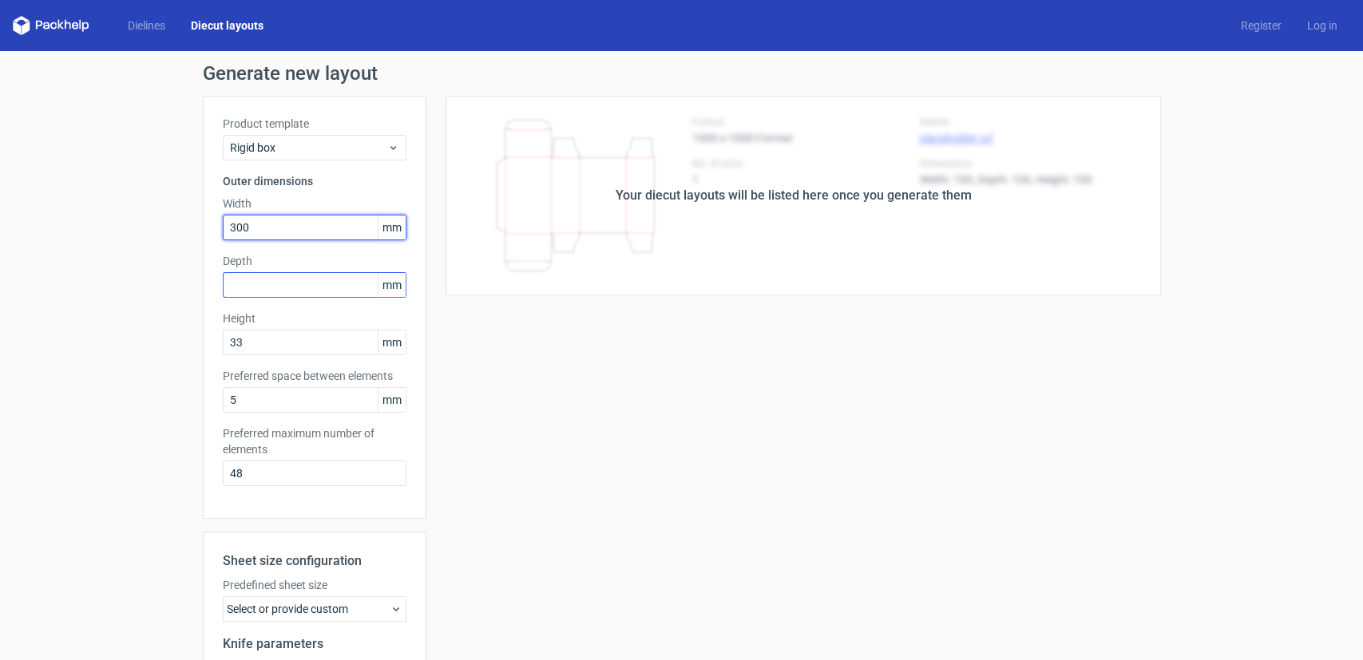
type input "300"
click at [265, 291] on input "text" at bounding box center [315, 285] width 184 height 26
type input "230"
click at [153, 24] on link "Dielines" at bounding box center [146, 26] width 63 height 16
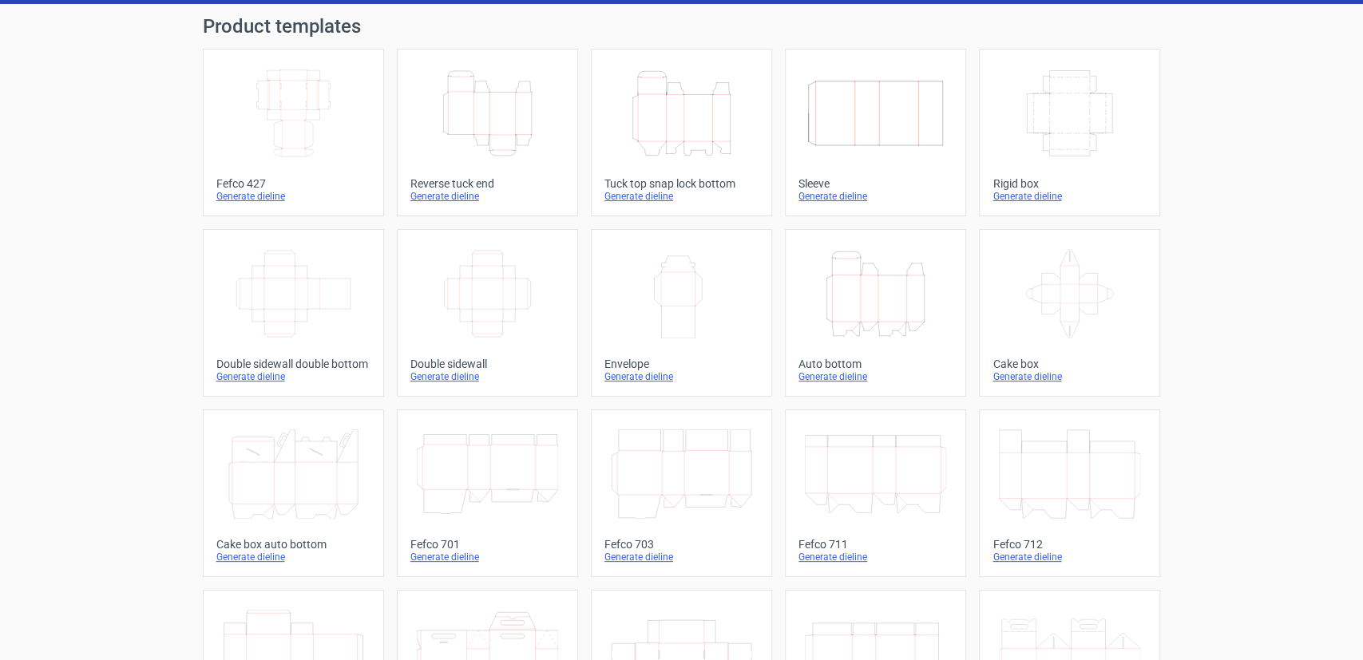
scroll to position [53, 0]
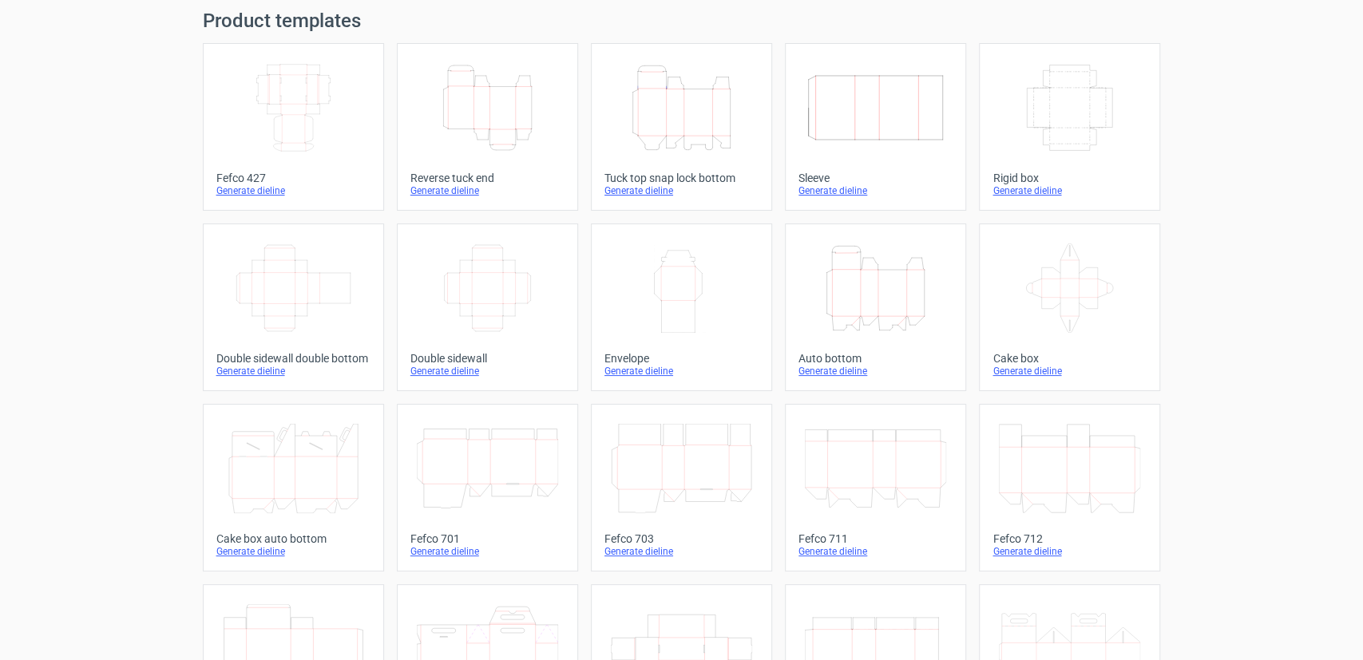
click at [853, 189] on div "Generate dieline" at bounding box center [875, 190] width 154 height 13
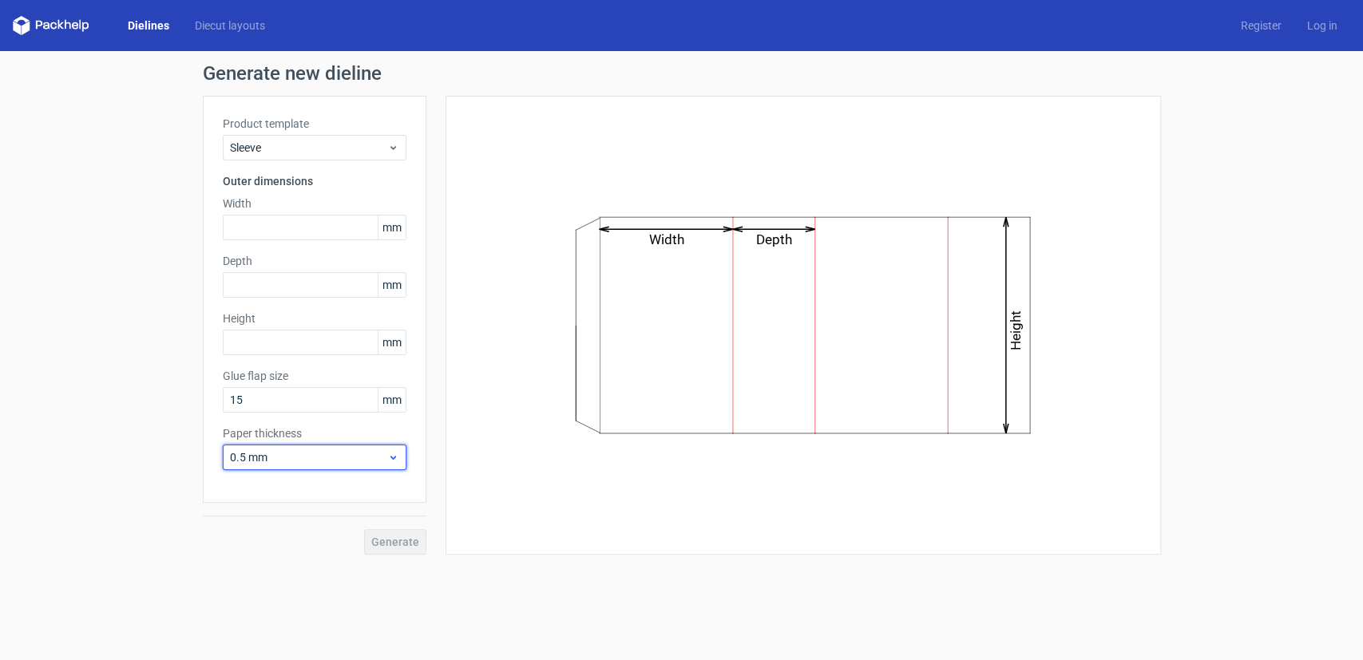
click at [311, 458] on span "0.5 mm" at bounding box center [308, 458] width 157 height 16
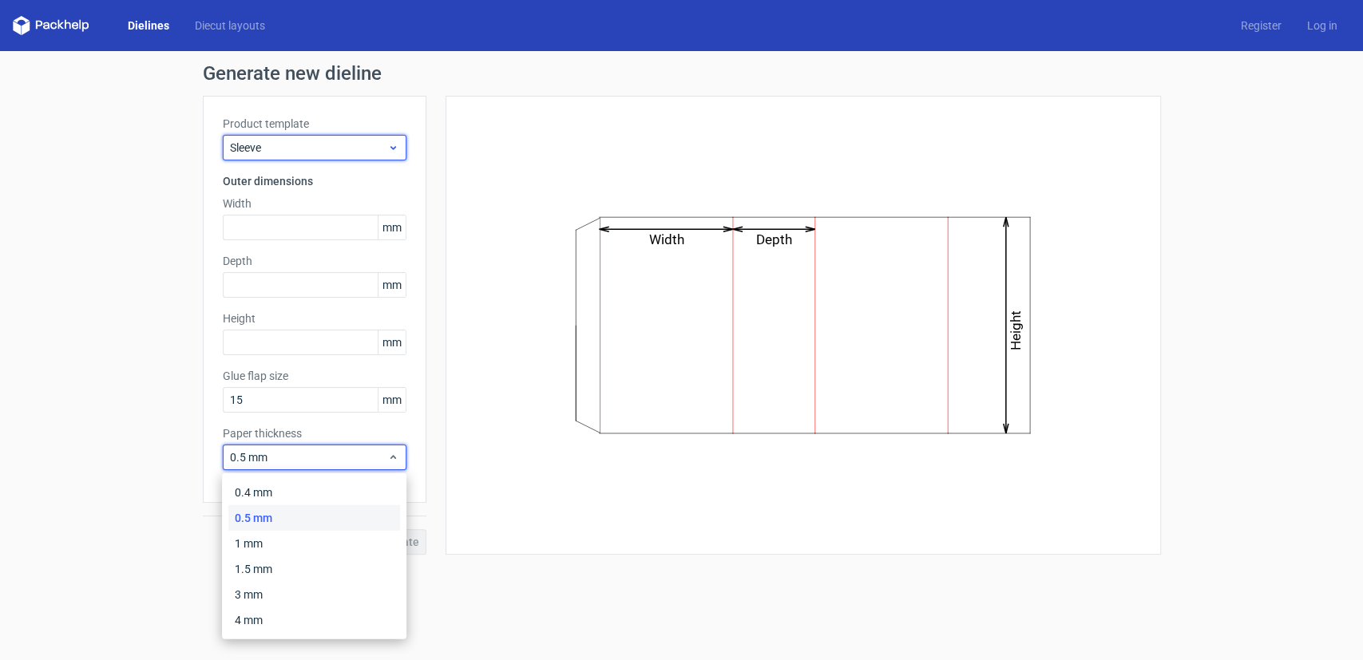
click at [299, 149] on span "Sleeve" at bounding box center [308, 148] width 157 height 16
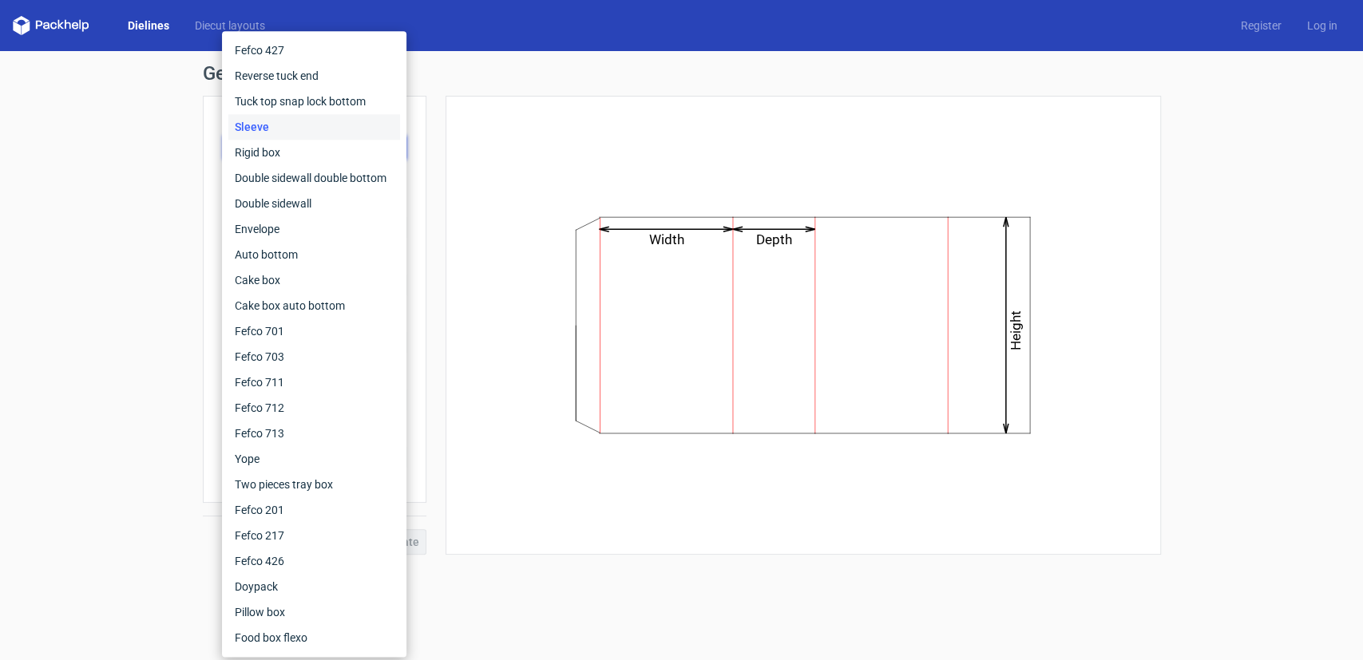
click at [78, 108] on div "Generate new dieline Product template Sleeve Outer dimensions Width mm Depth mm…" at bounding box center [681, 309] width 1363 height 517
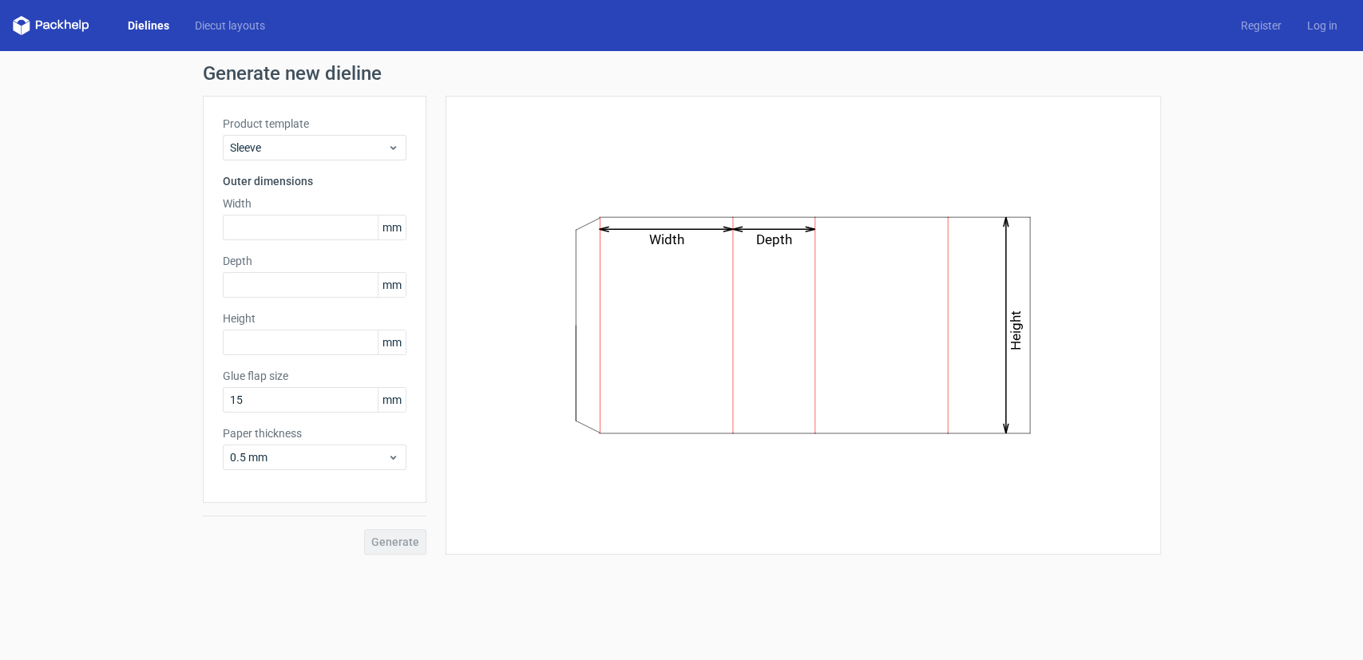
click at [139, 21] on link "Dielines" at bounding box center [148, 26] width 67 height 16
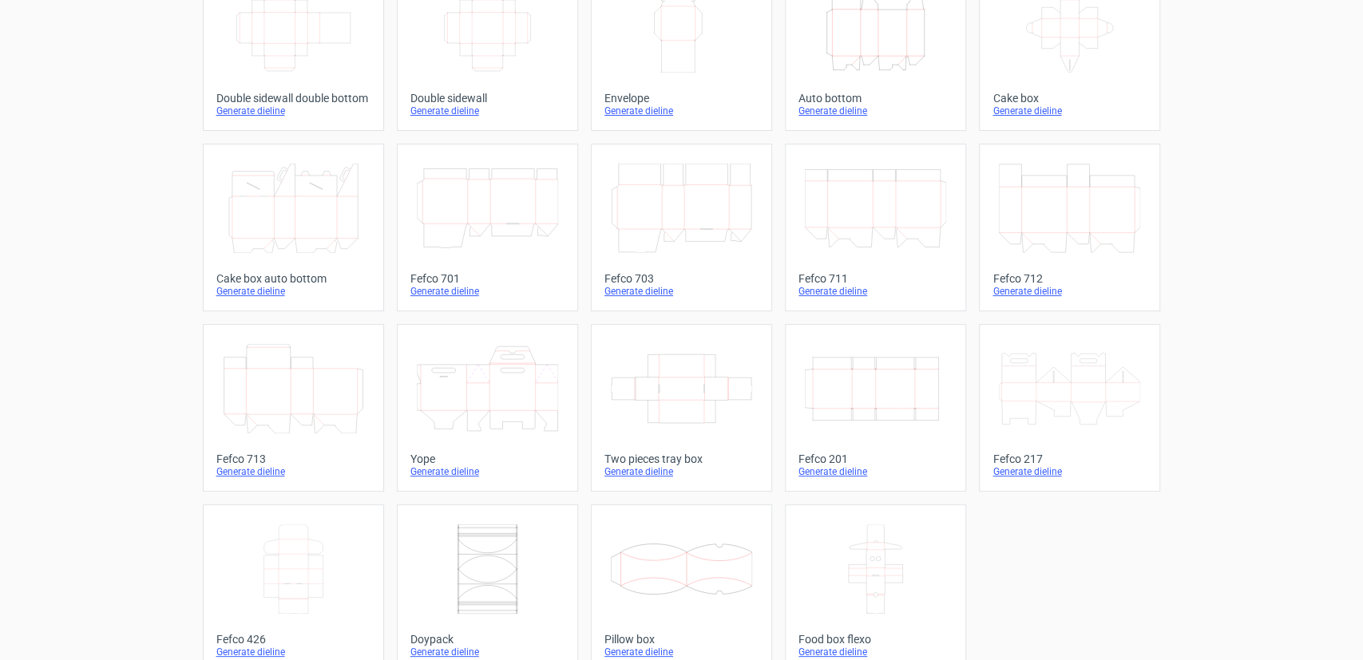
scroll to position [319, 0]
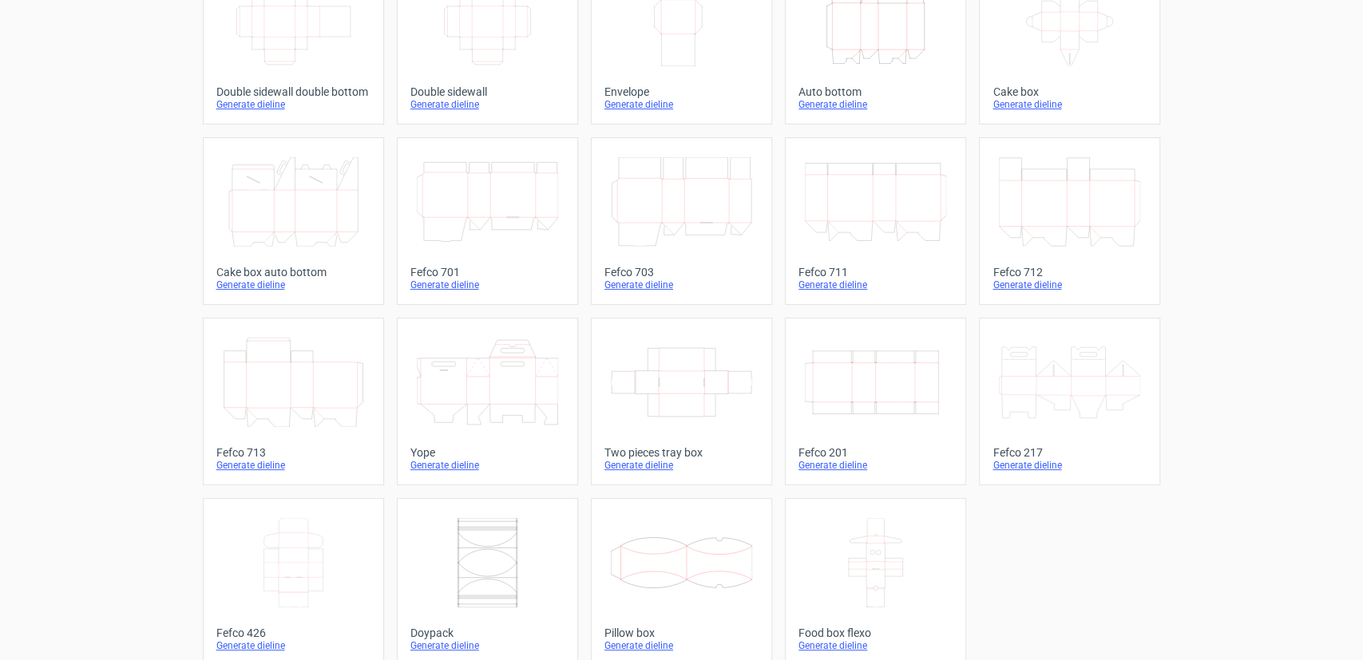
click at [643, 470] on div "Generate dieline" at bounding box center [681, 465] width 154 height 13
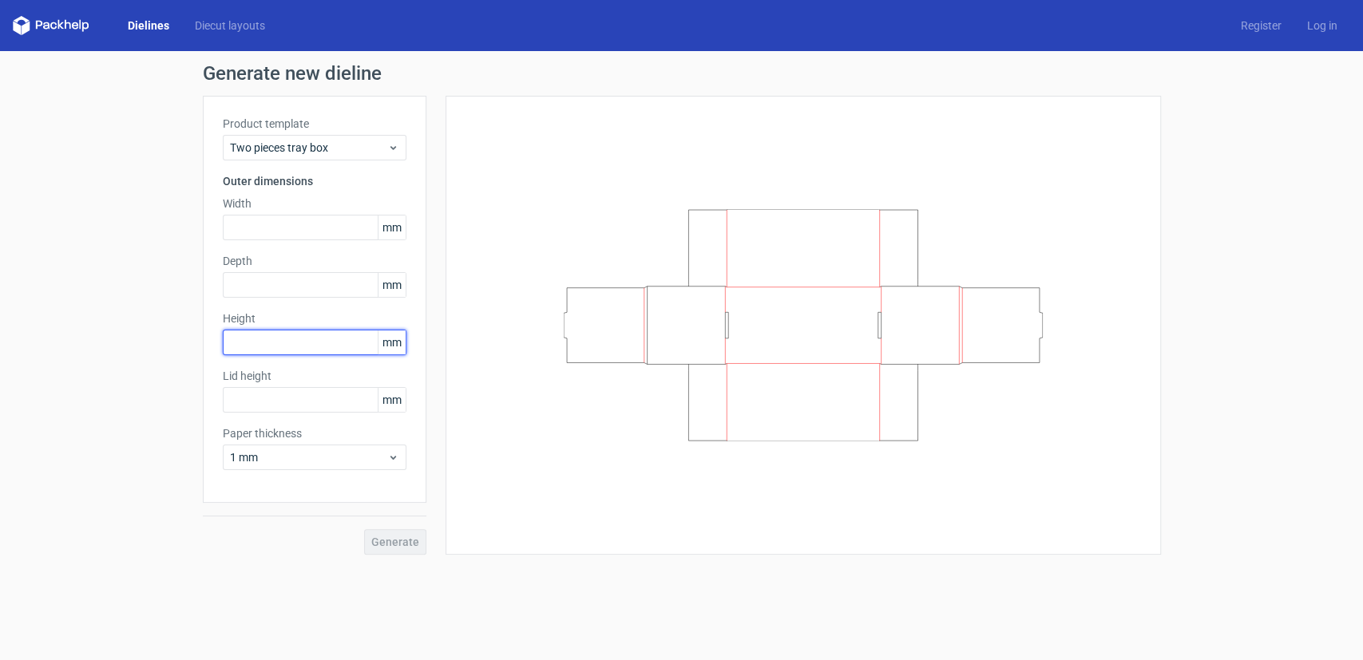
click at [277, 341] on input "text" at bounding box center [315, 343] width 184 height 26
drag, startPoint x: 240, startPoint y: 343, endPoint x: 150, endPoint y: 343, distance: 89.4
click at [150, 343] on div "Generate new dieline Product template Two pieces tray box Outer dimensions Widt…" at bounding box center [681, 309] width 1363 height 517
type input "33"
click at [291, 283] on input "text" at bounding box center [315, 285] width 184 height 26
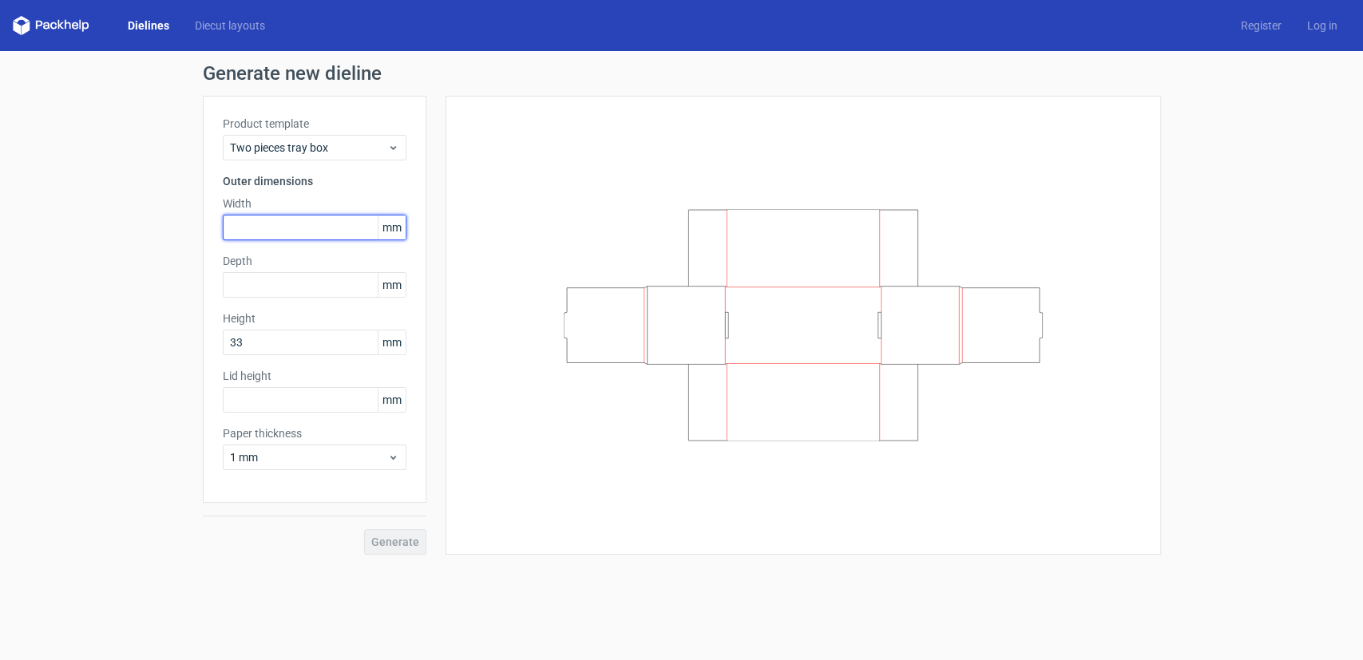
click at [287, 230] on input "text" at bounding box center [315, 228] width 184 height 26
type input "300"
click at [291, 289] on input "text" at bounding box center [315, 285] width 184 height 26
type input "230"
click at [390, 541] on div "Generate" at bounding box center [315, 529] width 224 height 52
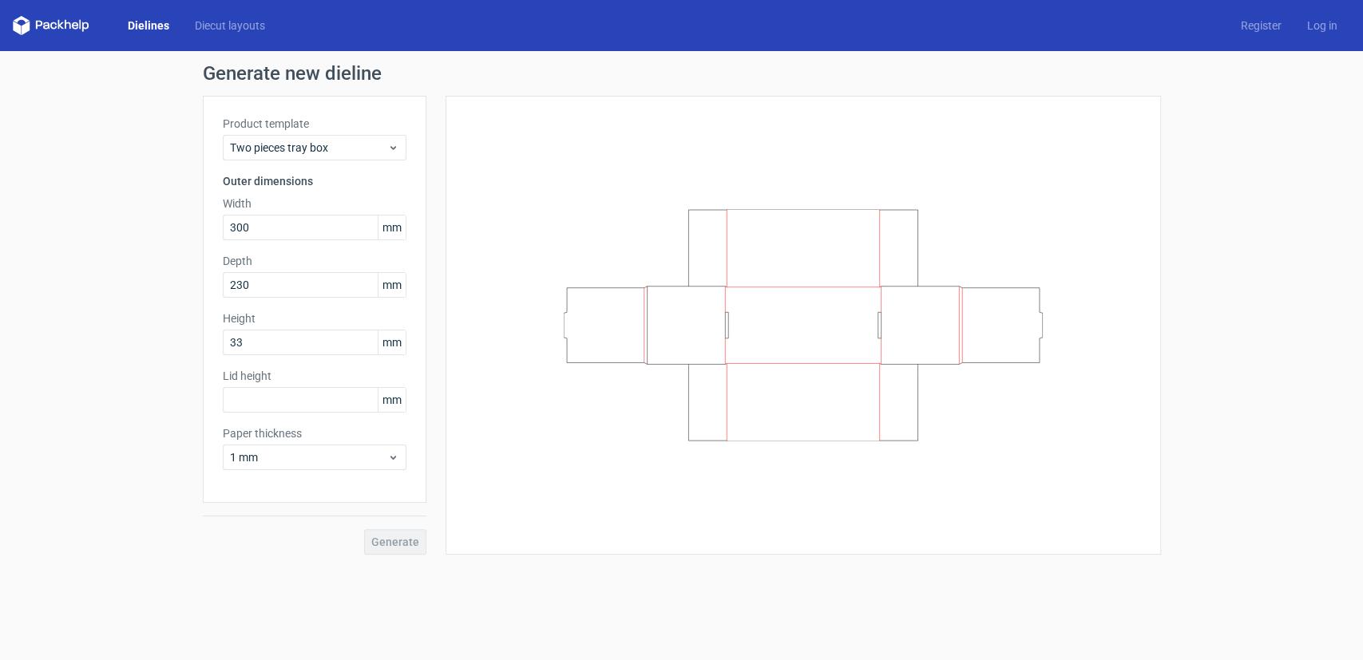
click at [396, 543] on div "Generate" at bounding box center [315, 529] width 224 height 52
click at [281, 407] on input "text" at bounding box center [315, 400] width 184 height 26
click at [400, 546] on span "Generate" at bounding box center [395, 542] width 48 height 11
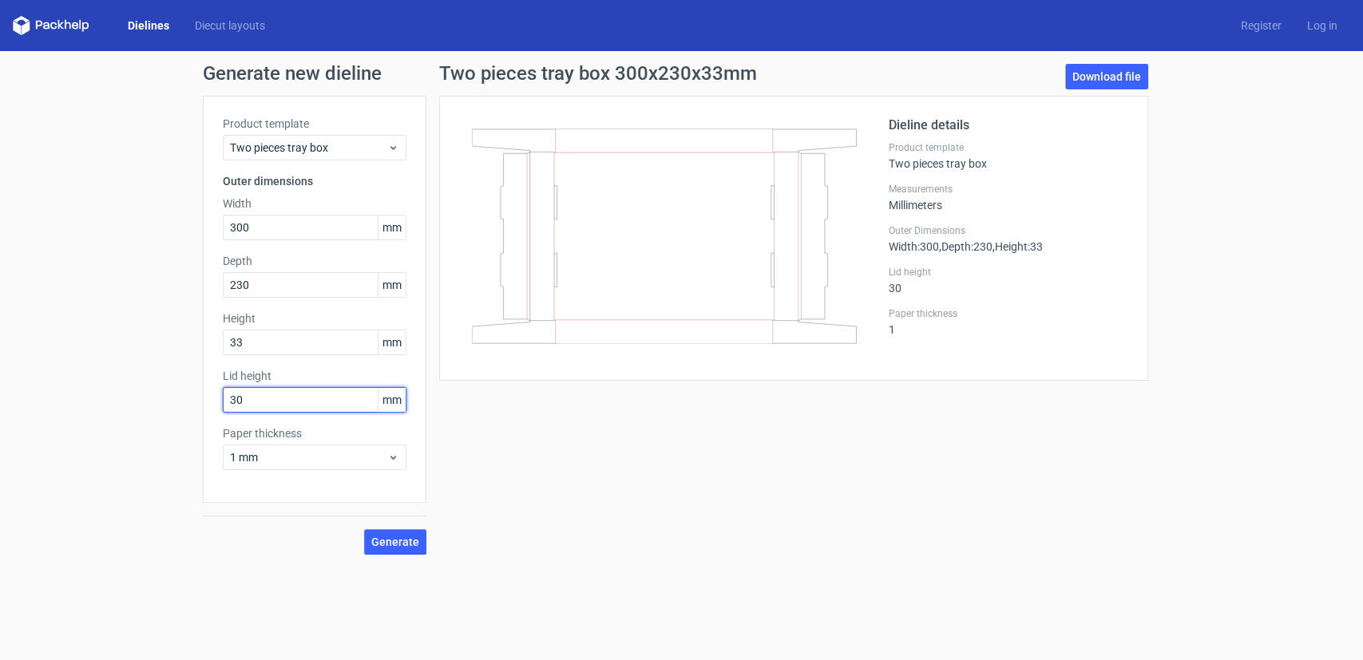
drag, startPoint x: 265, startPoint y: 402, endPoint x: 188, endPoint y: 404, distance: 76.7
click at [188, 404] on div "Generate new dieline Product template Two pieces tray box Outer dimensions Widt…" at bounding box center [681, 309] width 1363 height 517
type input "60"
click at [397, 547] on span "Generate" at bounding box center [395, 542] width 48 height 11
drag, startPoint x: 269, startPoint y: 227, endPoint x: 152, endPoint y: 227, distance: 117.4
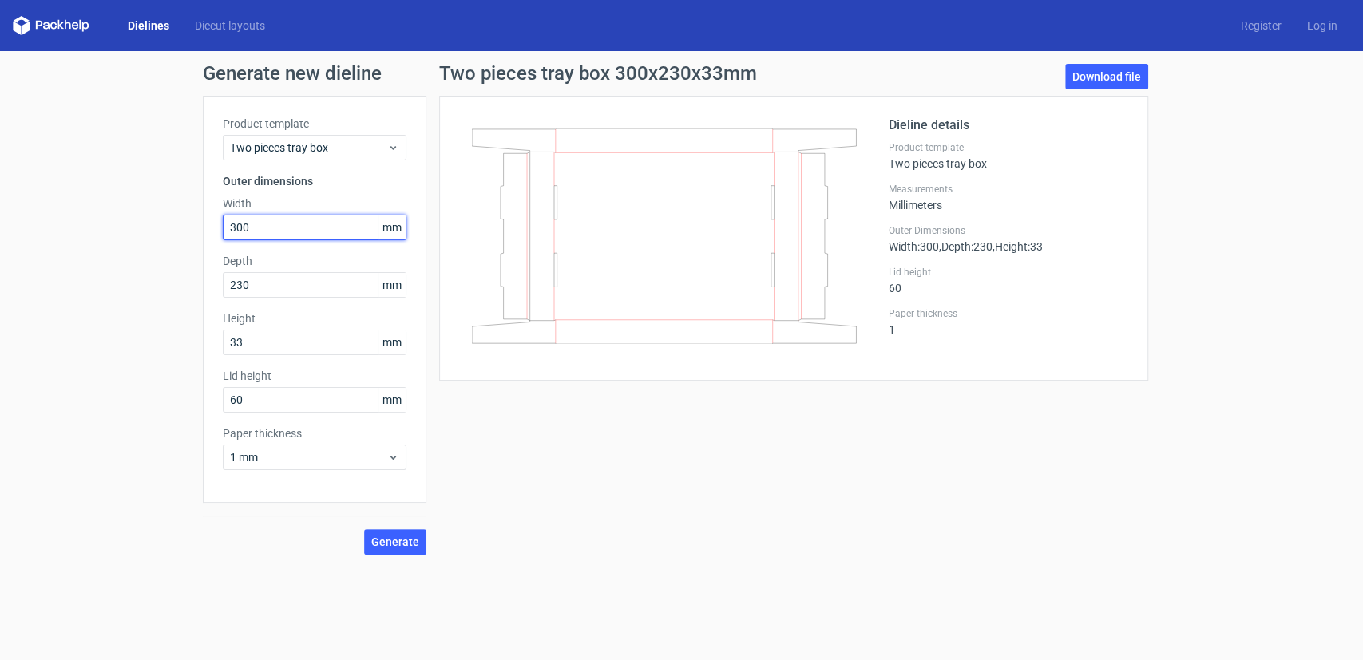
click at [152, 227] on div "Generate new dieline Product template Two pieces tray box Outer dimensions Widt…" at bounding box center [681, 309] width 1363 height 517
type input "230"
drag, startPoint x: 268, startPoint y: 286, endPoint x: 144, endPoint y: 279, distance: 124.8
click at [144, 279] on div "Generate new dieline Product template Two pieces tray box Outer dimensions Widt…" at bounding box center [681, 309] width 1363 height 517
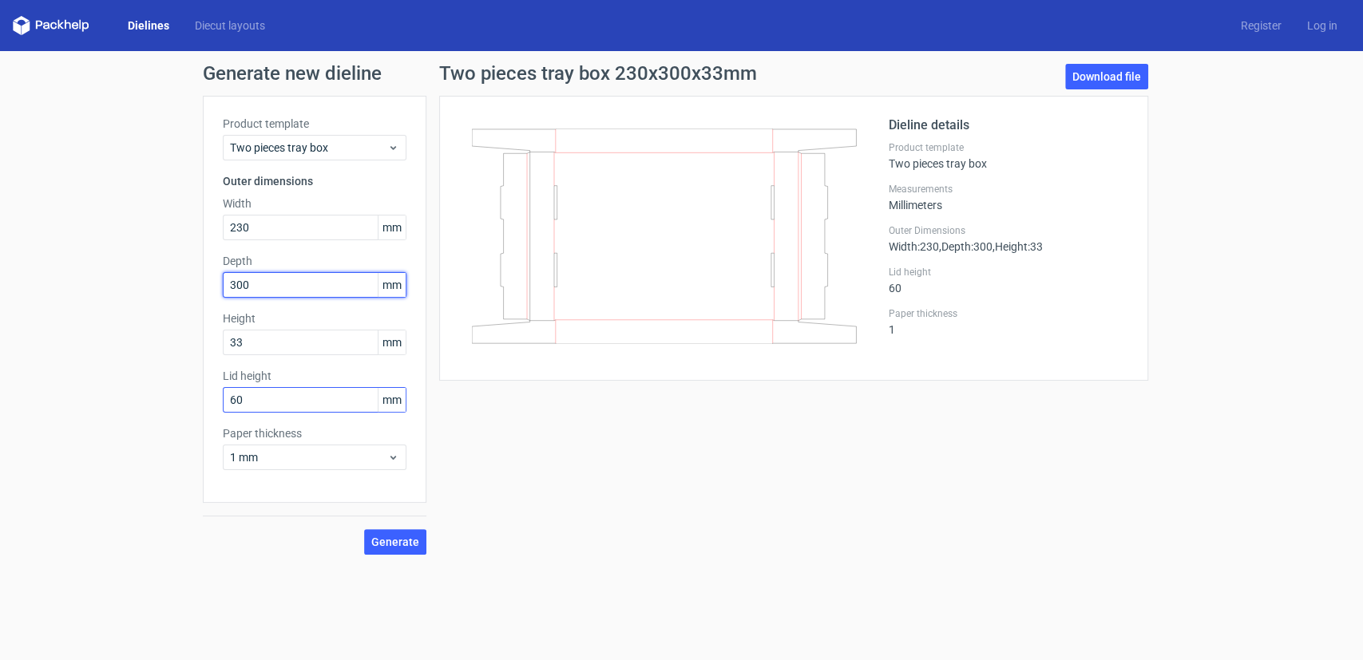
type input "300"
drag, startPoint x: 269, startPoint y: 394, endPoint x: 178, endPoint y: 386, distance: 91.4
click at [178, 386] on div "Generate new dieline Product template Two pieces tray box Outer dimensions Widt…" at bounding box center [681, 309] width 1363 height 517
type input "0"
click at [395, 541] on span "Generate" at bounding box center [395, 542] width 48 height 11
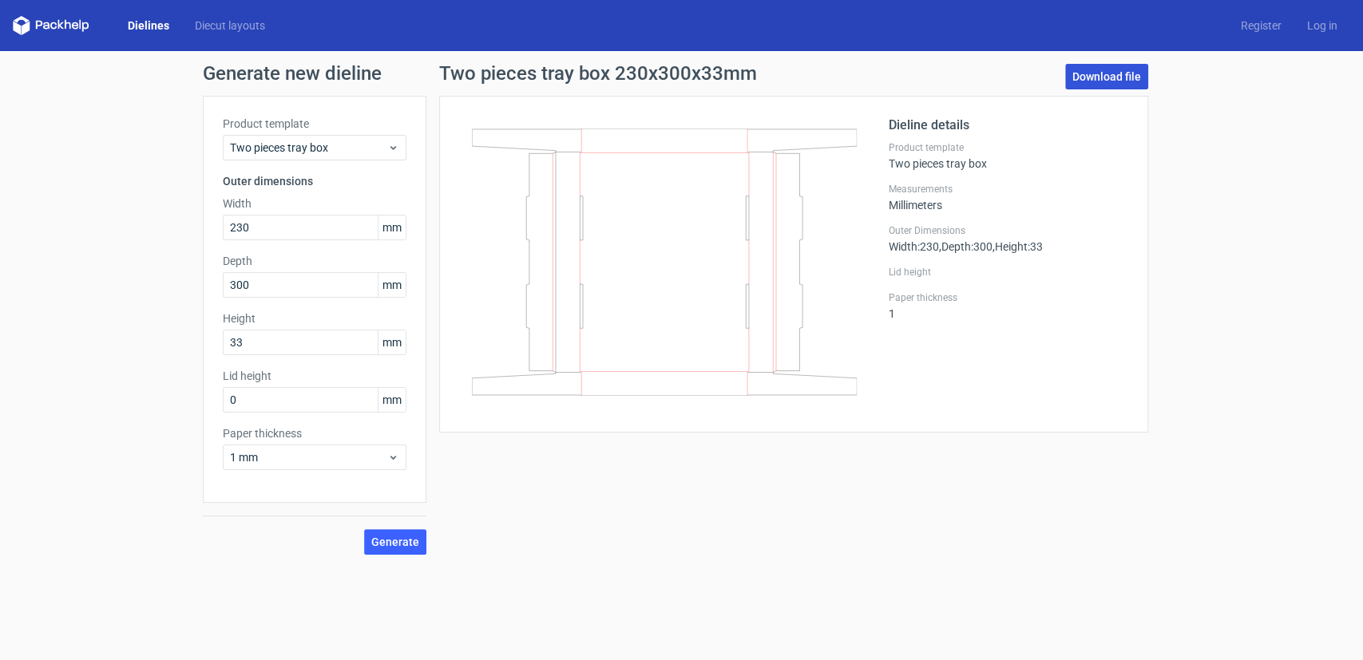
click at [1107, 69] on link "Download file" at bounding box center [1106, 77] width 83 height 26
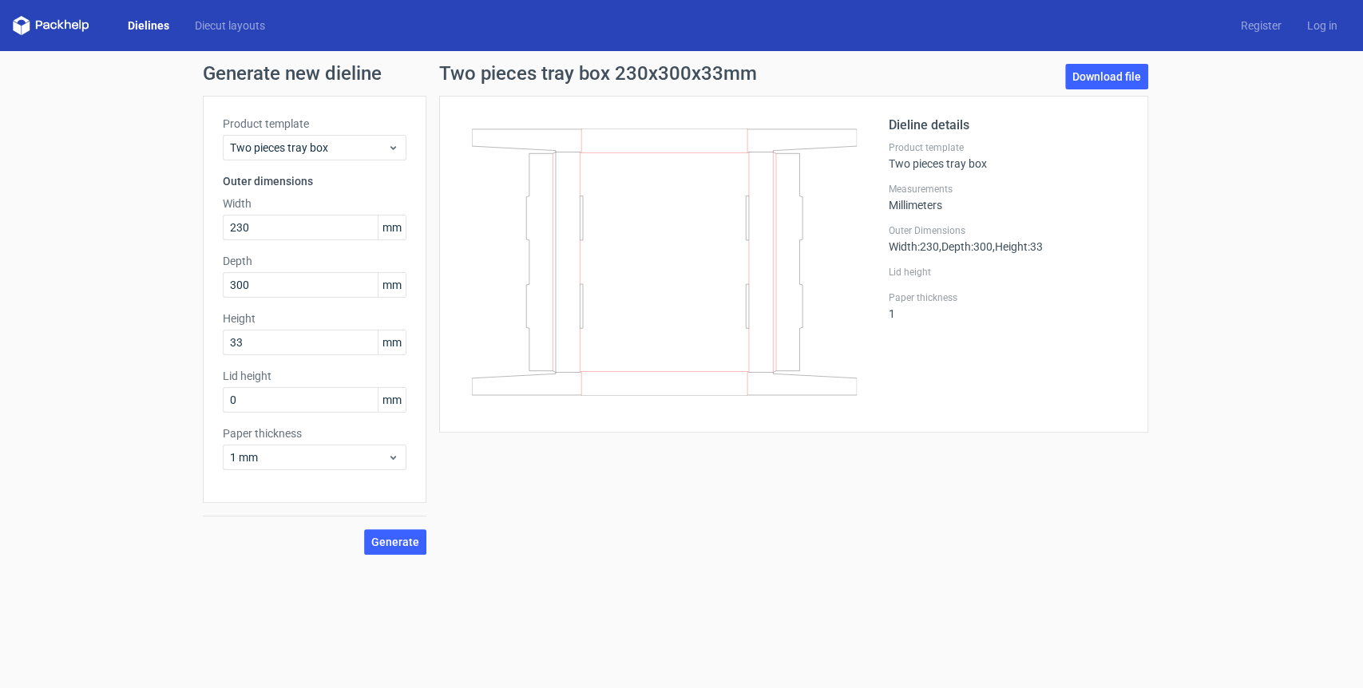
click at [53, 22] on icon at bounding box center [53, 25] width 6 height 7
click at [147, 27] on link "Dielines" at bounding box center [148, 26] width 67 height 16
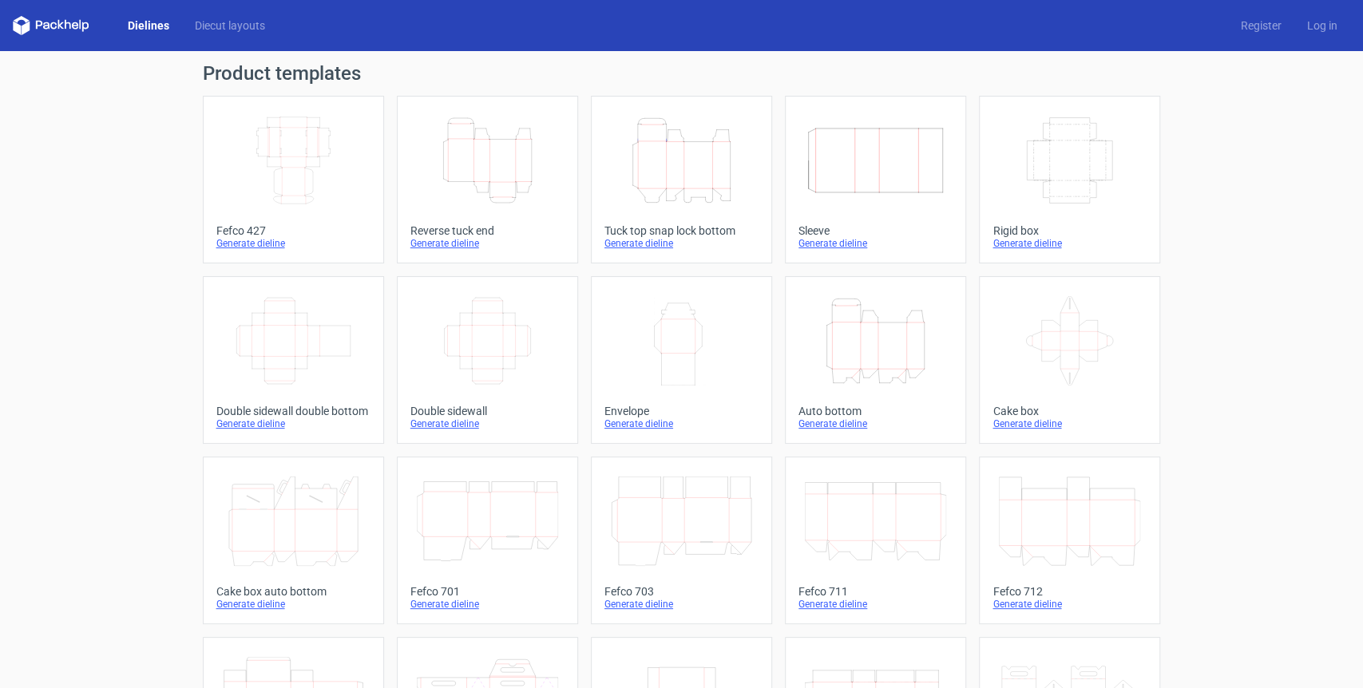
click at [1281, 320] on div "Product templates Width Depth Height Fefco 427 Generate dieline Height Depth Wi…" at bounding box center [681, 524] width 1363 height 947
